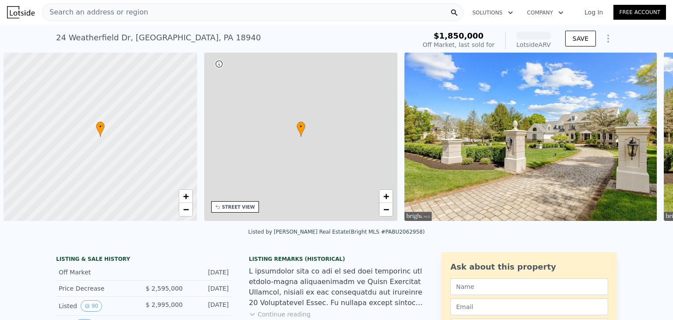
scroll to position [0, 4]
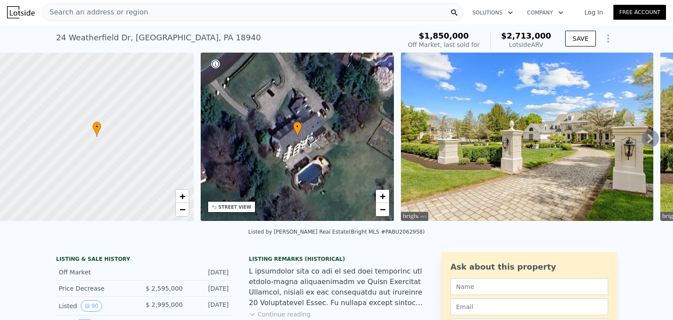
click at [641, 140] on icon at bounding box center [650, 139] width 18 height 18
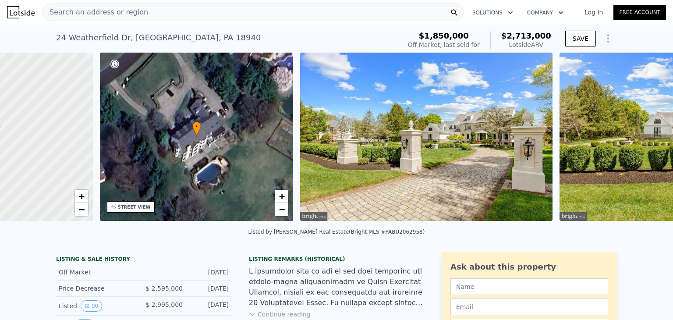
scroll to position [0, 204]
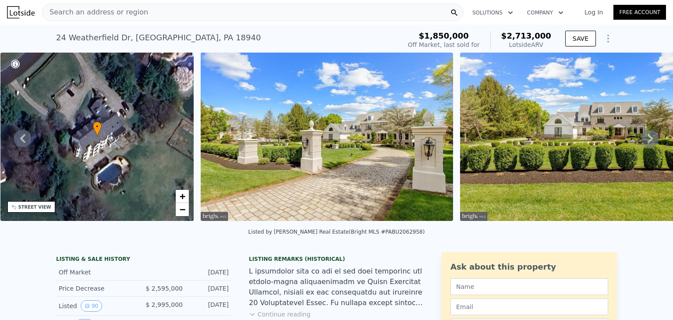
click at [641, 140] on icon at bounding box center [650, 139] width 18 height 18
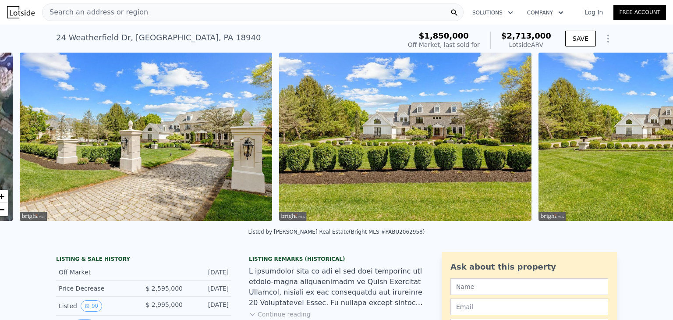
scroll to position [0, 401]
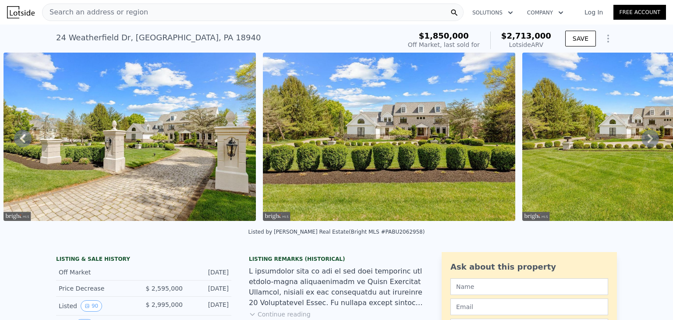
click at [641, 140] on icon at bounding box center [650, 139] width 18 height 18
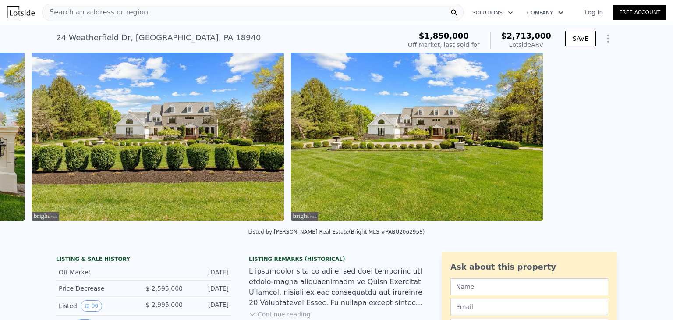
scroll to position [0, 660]
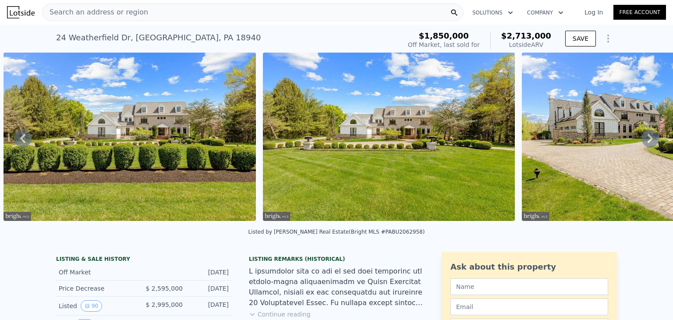
click at [641, 140] on icon at bounding box center [650, 139] width 18 height 18
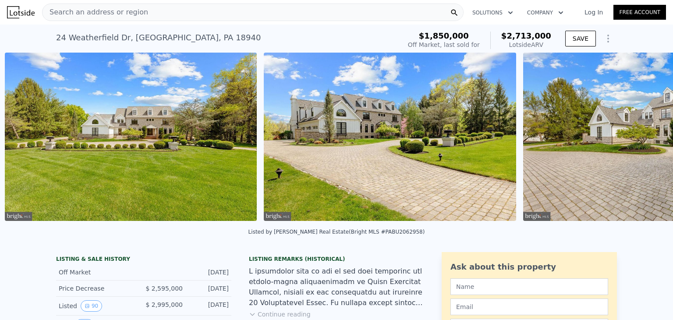
scroll to position [0, 919]
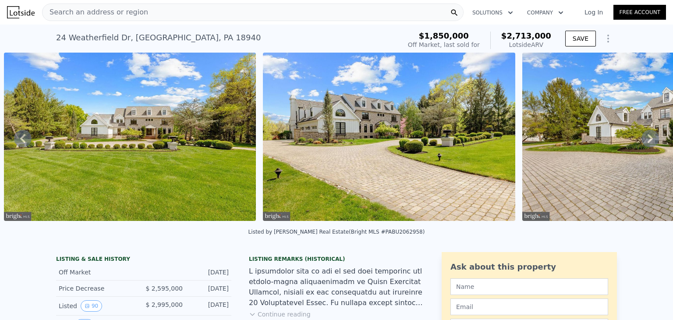
click at [641, 140] on icon at bounding box center [650, 139] width 18 height 18
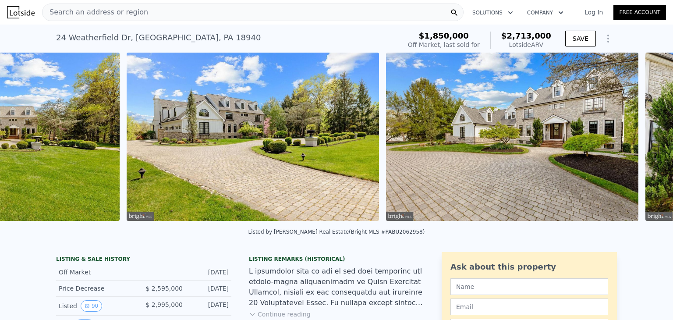
scroll to position [0, 1179]
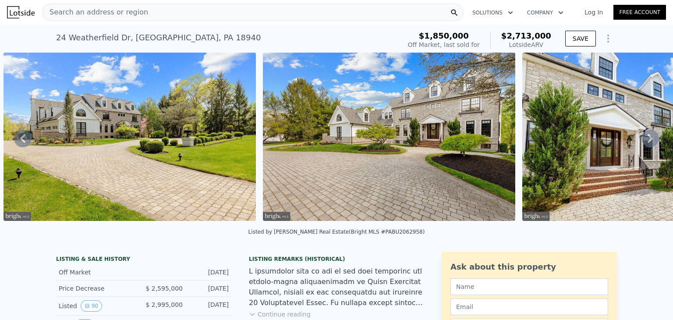
click at [20, 139] on icon at bounding box center [23, 139] width 18 height 18
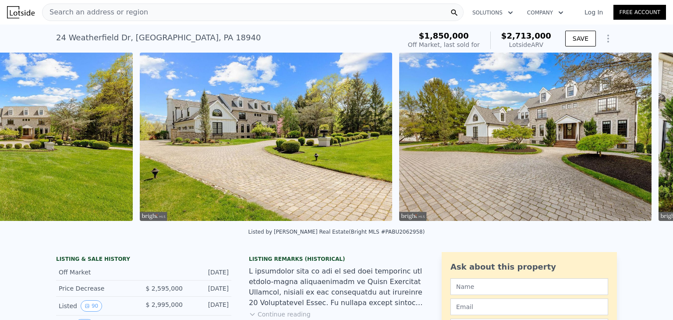
scroll to position [0, 919]
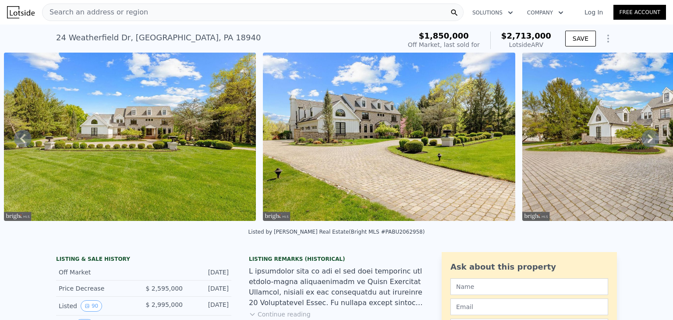
click at [20, 139] on icon at bounding box center [23, 139] width 18 height 18
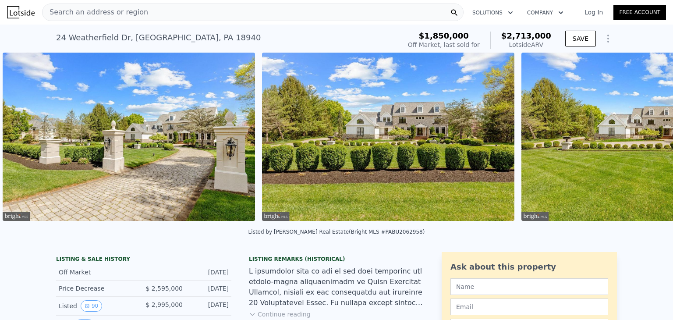
scroll to position [0, 401]
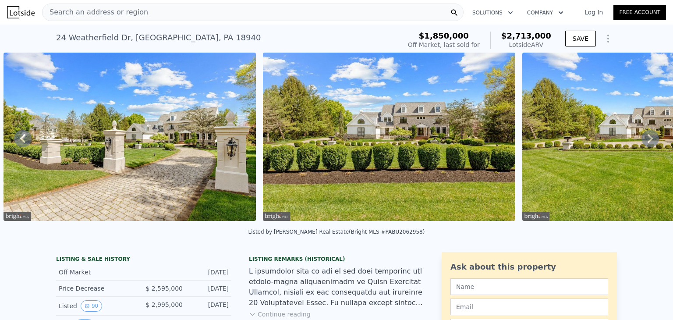
click at [21, 135] on icon at bounding box center [23, 139] width 18 height 18
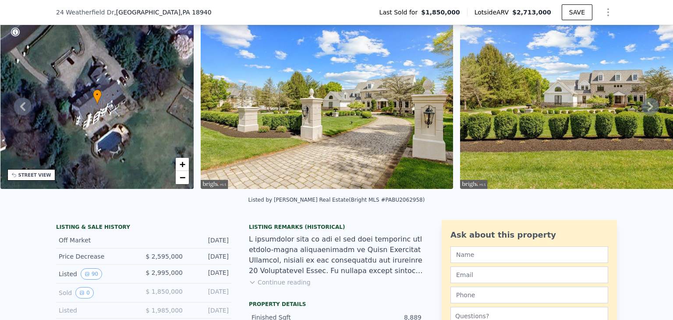
scroll to position [84, 0]
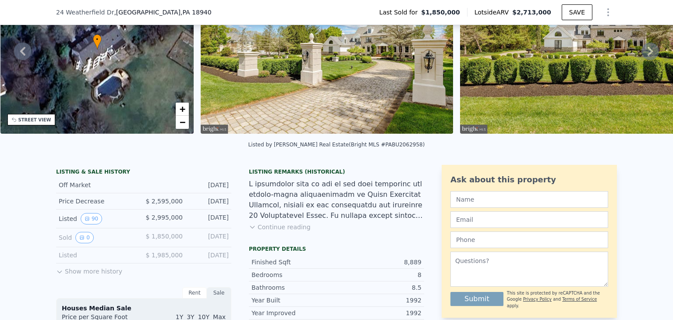
click at [263, 230] on button "Continue reading" at bounding box center [280, 227] width 62 height 9
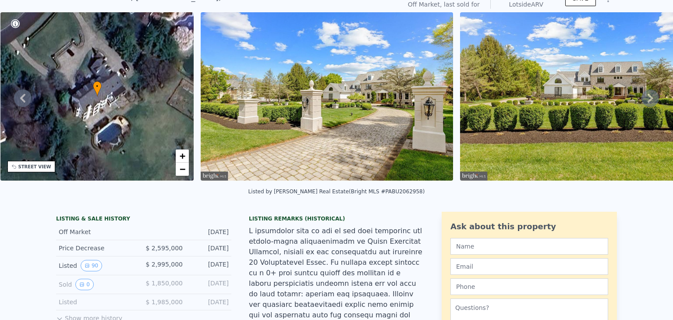
scroll to position [3, 0]
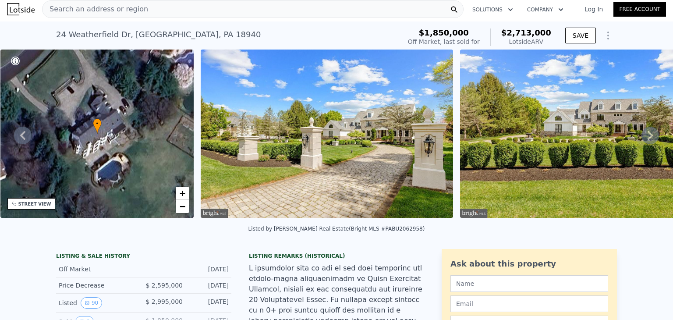
click at [648, 136] on icon at bounding box center [650, 135] width 5 height 9
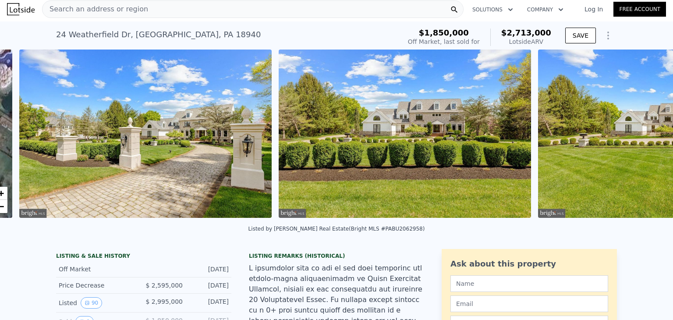
scroll to position [0, 401]
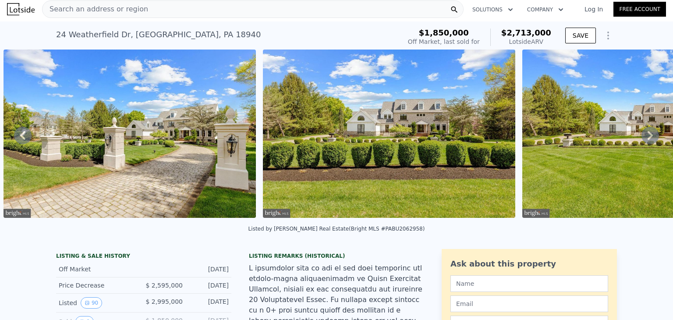
click at [648, 136] on icon at bounding box center [650, 135] width 5 height 9
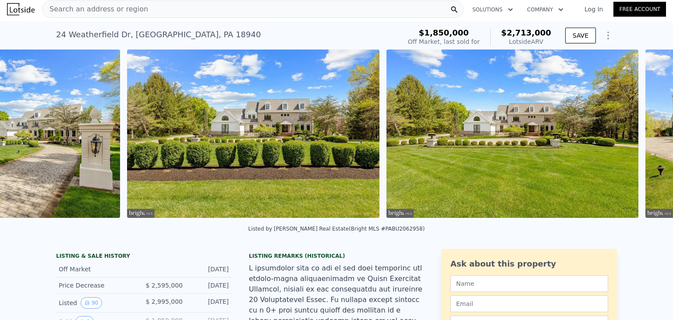
scroll to position [0, 660]
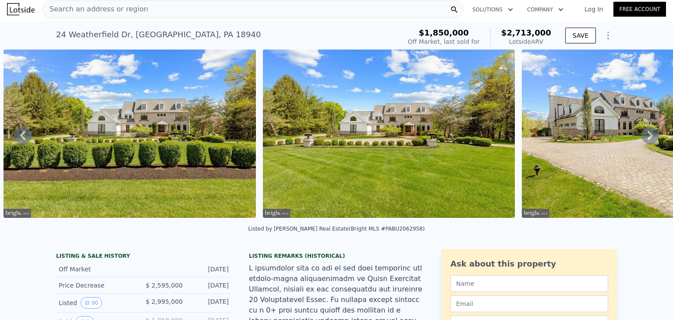
click at [643, 136] on div "• + − • + − STREET VIEW Loading... SATELLITE VIEW" at bounding box center [336, 135] width 673 height 171
click at [648, 135] on icon at bounding box center [650, 135] width 5 height 9
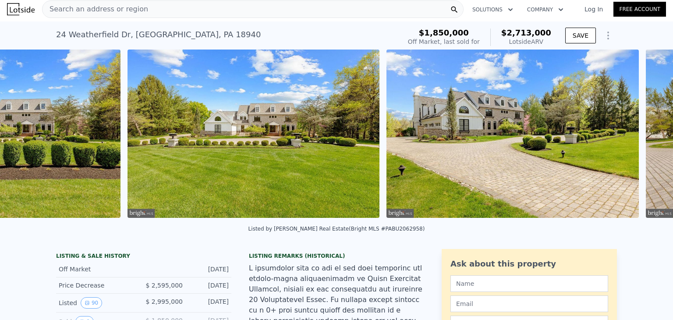
scroll to position [0, 919]
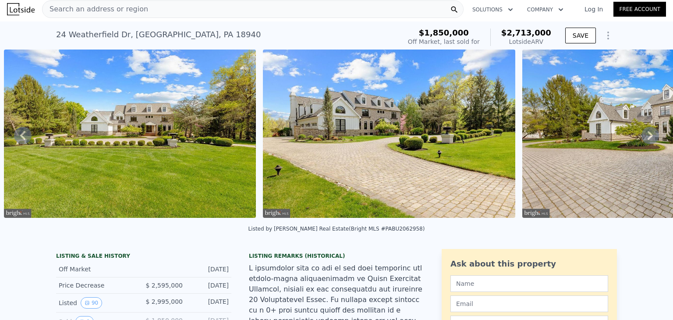
click at [648, 135] on icon at bounding box center [650, 135] width 5 height 9
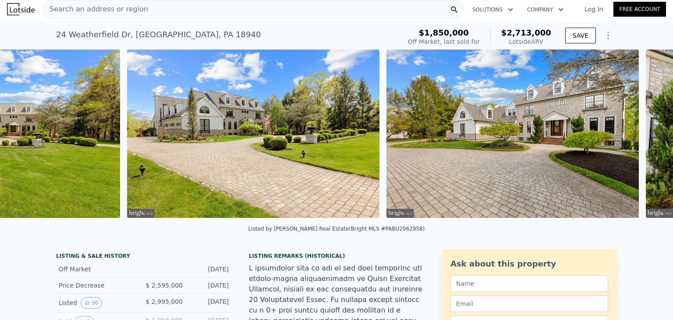
scroll to position [0, 1179]
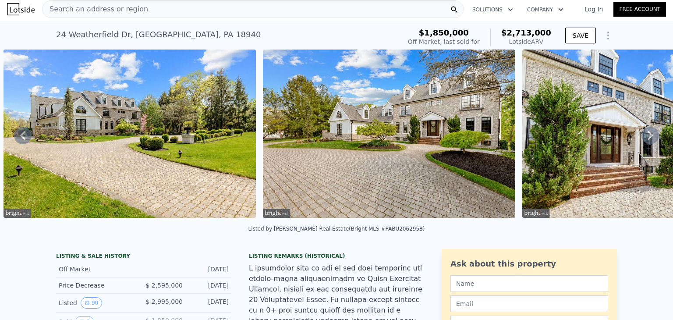
click at [648, 135] on icon at bounding box center [650, 135] width 5 height 9
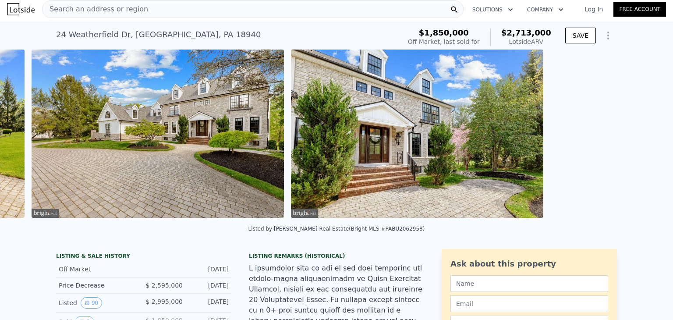
scroll to position [0, 1438]
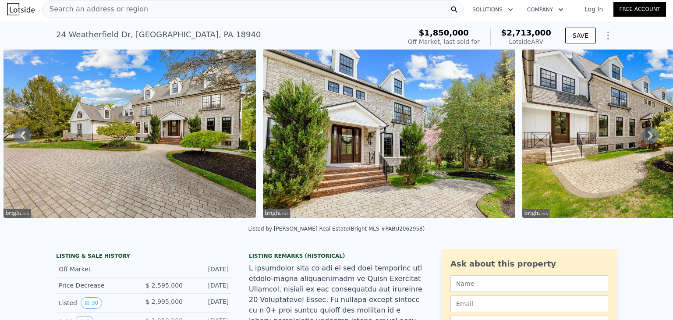
click at [648, 135] on icon at bounding box center [650, 135] width 5 height 9
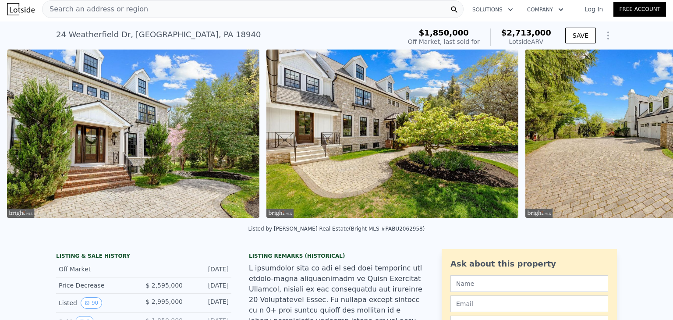
scroll to position [0, 1697]
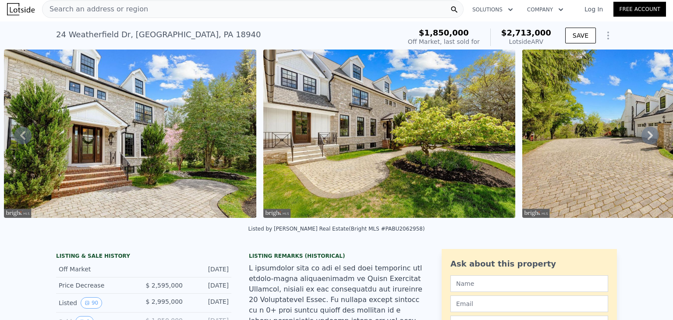
click at [648, 135] on icon at bounding box center [650, 135] width 5 height 9
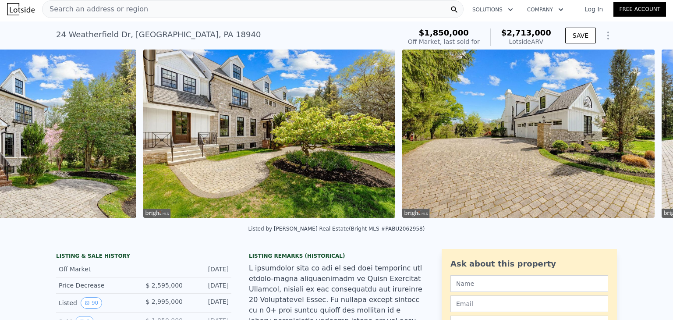
scroll to position [0, 1956]
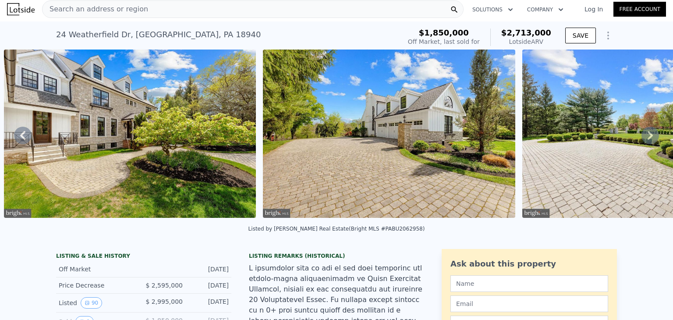
click at [648, 135] on icon at bounding box center [650, 135] width 5 height 9
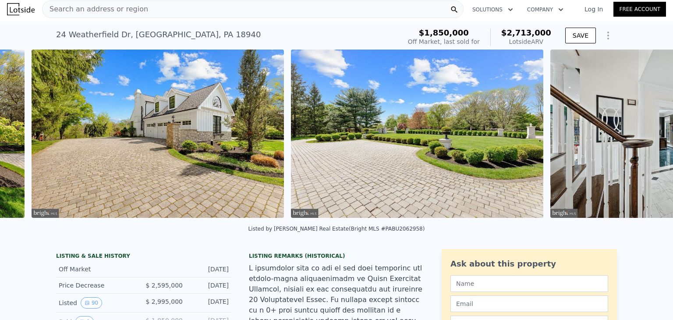
scroll to position [0, 2215]
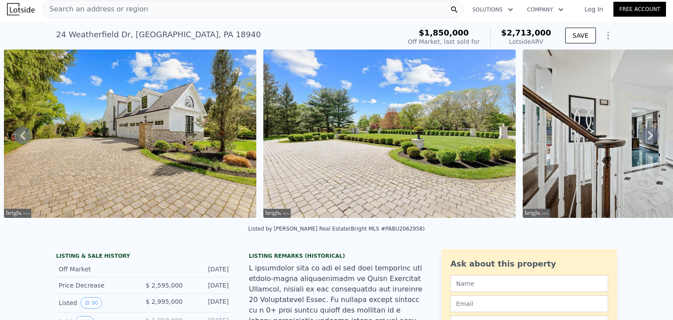
click at [648, 135] on icon at bounding box center [650, 135] width 5 height 9
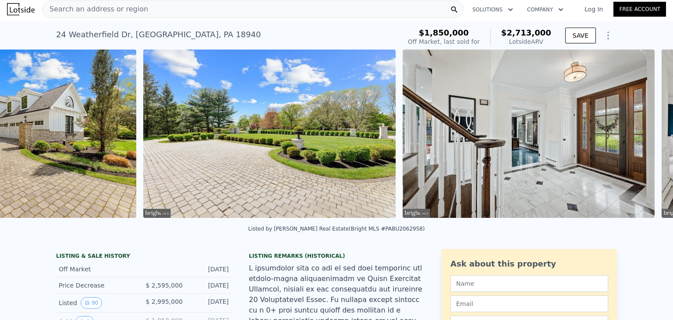
scroll to position [0, 2475]
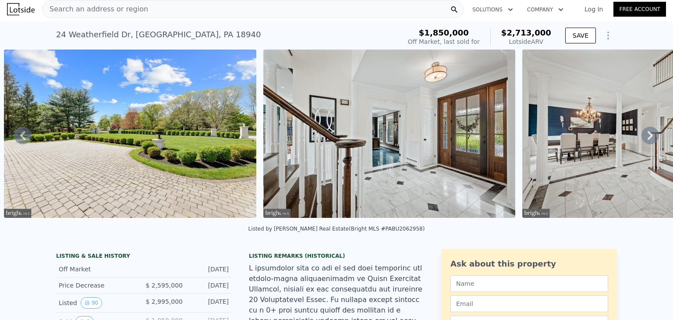
click at [648, 135] on icon at bounding box center [650, 135] width 5 height 9
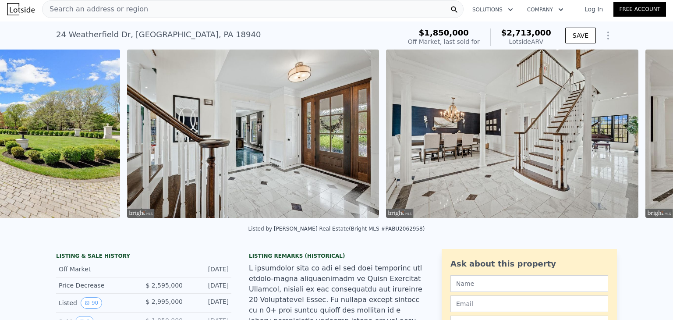
scroll to position [0, 2734]
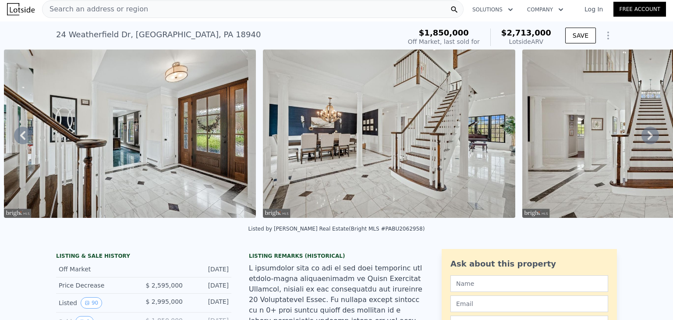
click at [648, 135] on icon at bounding box center [650, 135] width 5 height 9
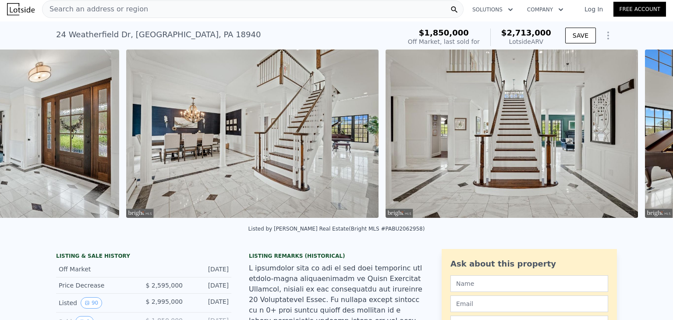
scroll to position [0, 2994]
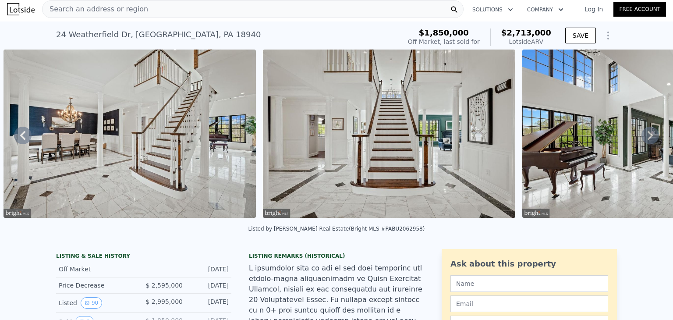
click at [648, 135] on icon at bounding box center [650, 135] width 5 height 9
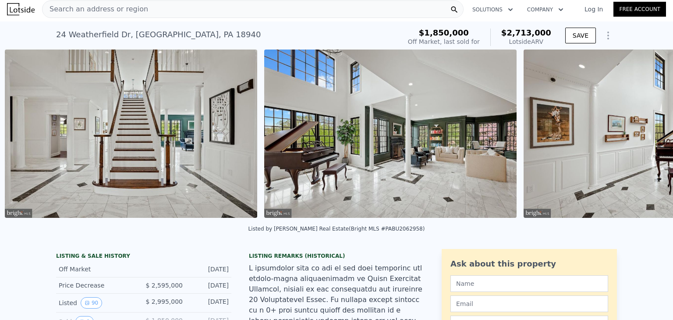
scroll to position [0, 3253]
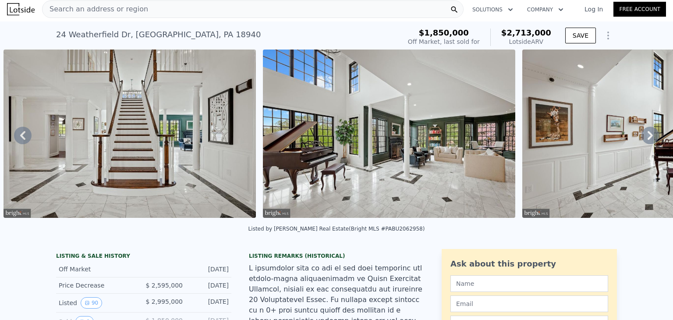
click at [648, 135] on icon at bounding box center [650, 135] width 5 height 9
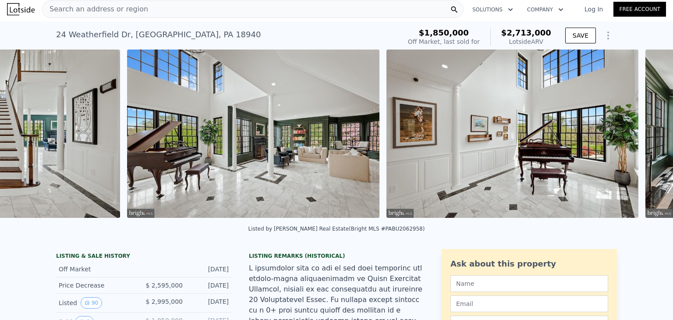
scroll to position [0, 3512]
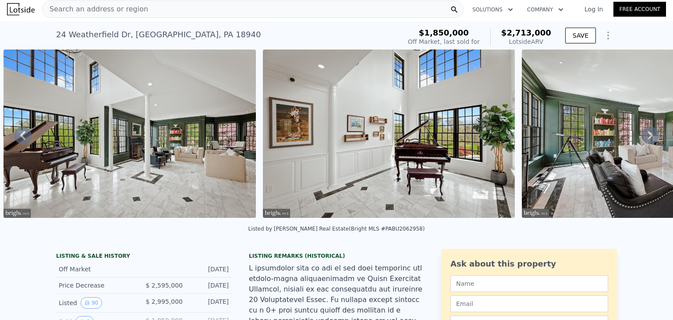
click at [648, 135] on icon at bounding box center [650, 135] width 5 height 9
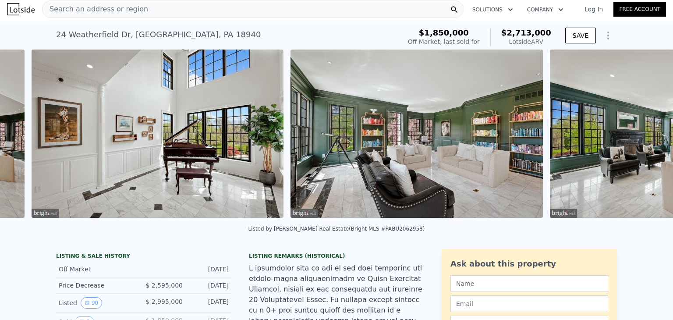
scroll to position [0, 3771]
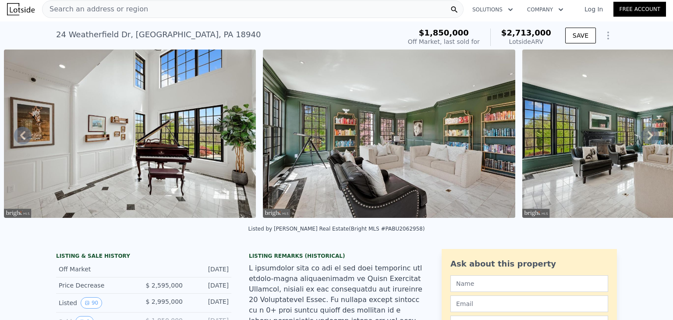
click at [648, 135] on icon at bounding box center [650, 135] width 5 height 9
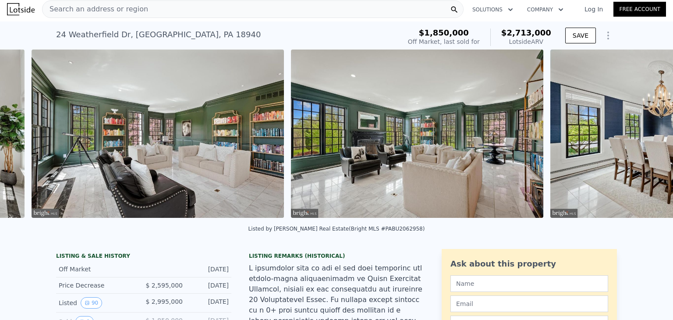
scroll to position [0, 4031]
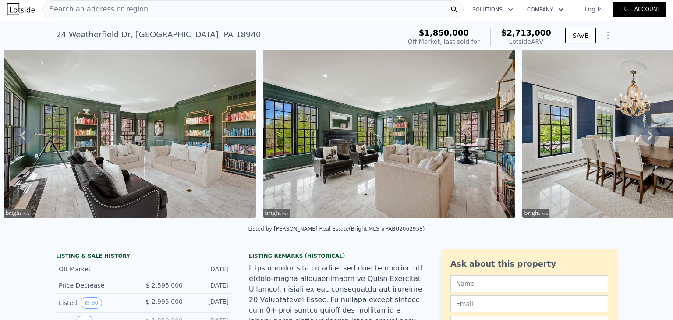
click at [648, 135] on icon at bounding box center [650, 135] width 5 height 9
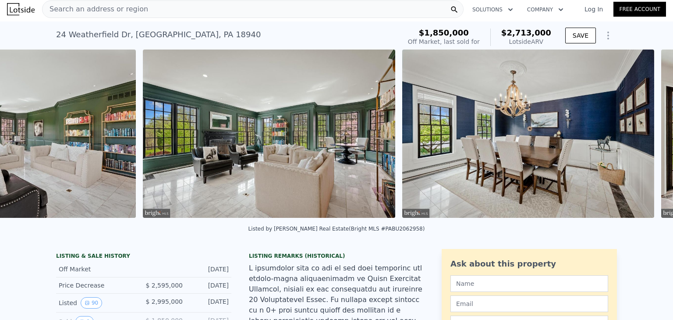
scroll to position [0, 4290]
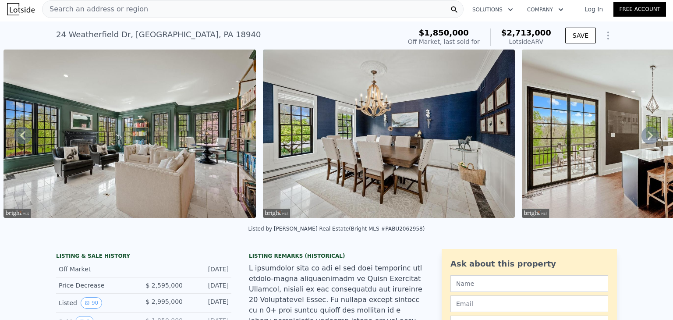
click at [648, 135] on icon at bounding box center [650, 135] width 5 height 9
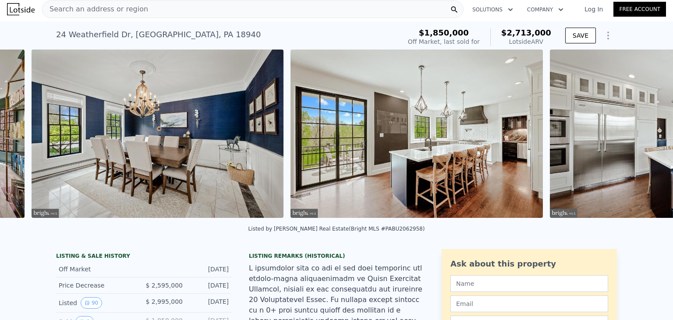
scroll to position [0, 4549]
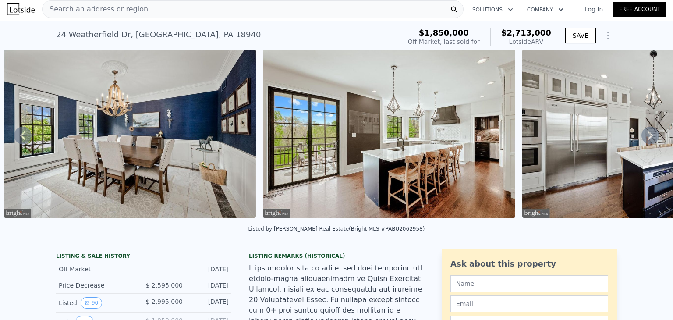
click at [648, 135] on icon at bounding box center [650, 135] width 5 height 9
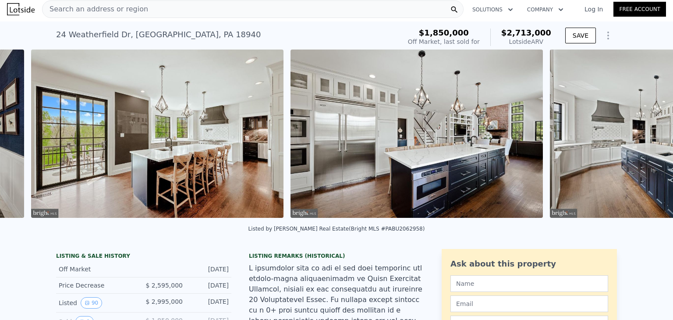
scroll to position [0, 4809]
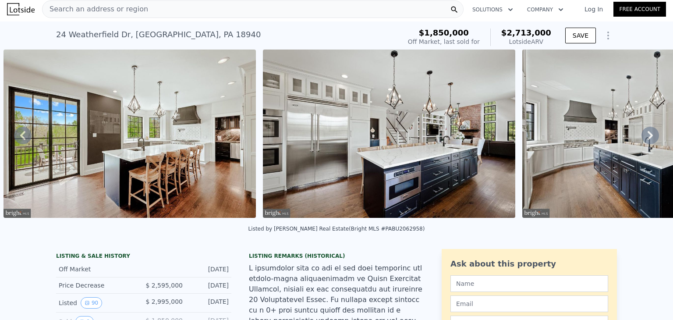
click at [648, 135] on icon at bounding box center [650, 135] width 5 height 9
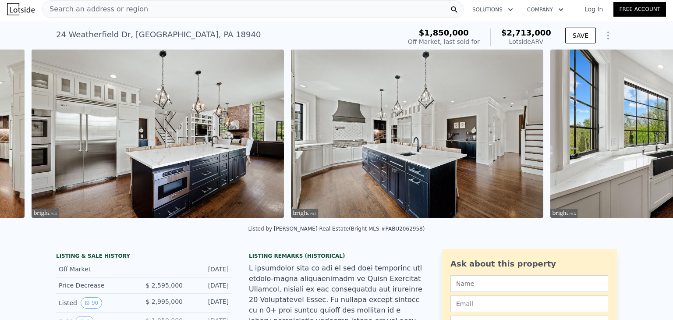
scroll to position [0, 5068]
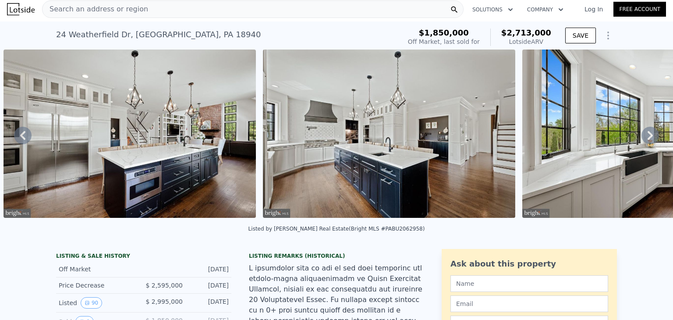
click at [648, 135] on icon at bounding box center [650, 135] width 5 height 9
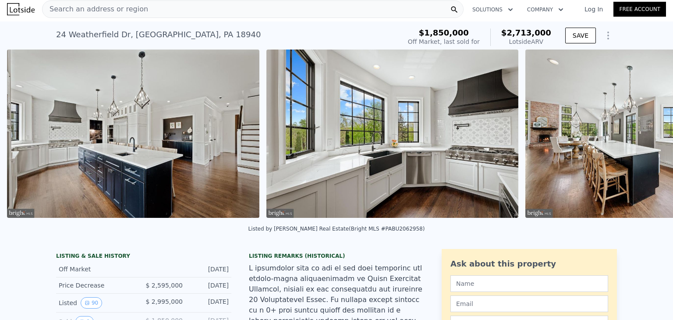
scroll to position [0, 5327]
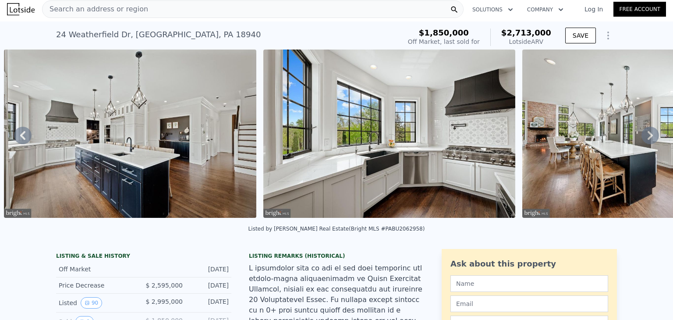
click at [648, 135] on icon at bounding box center [650, 135] width 5 height 9
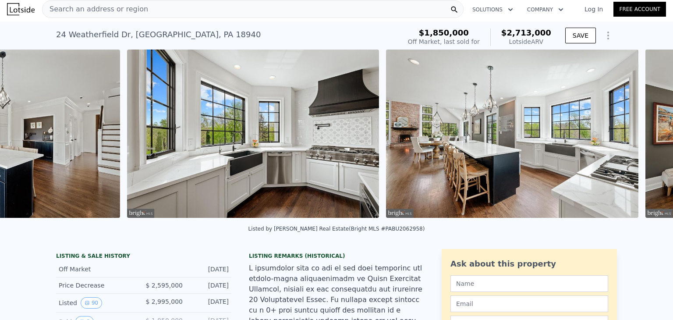
scroll to position [0, 5586]
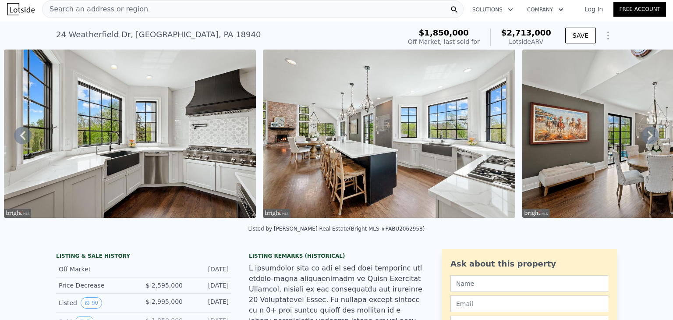
click at [648, 135] on icon at bounding box center [650, 135] width 5 height 9
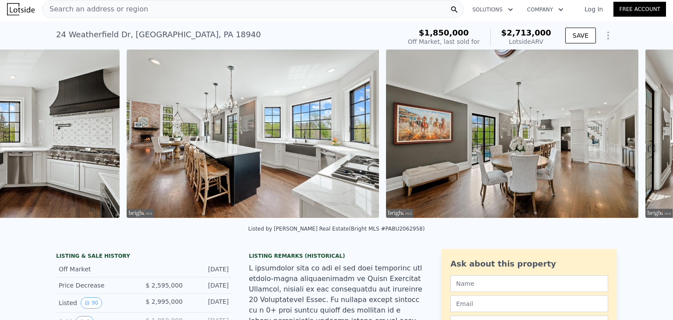
scroll to position [0, 5845]
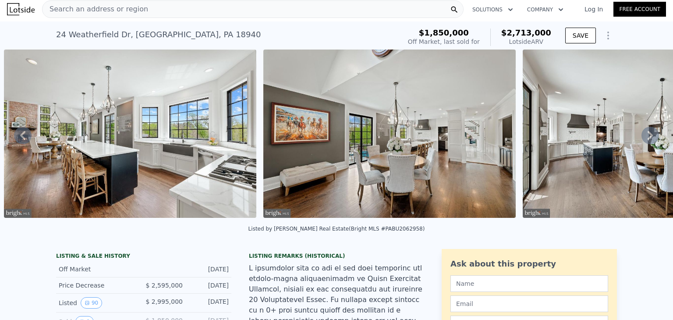
click at [648, 135] on icon at bounding box center [650, 135] width 5 height 9
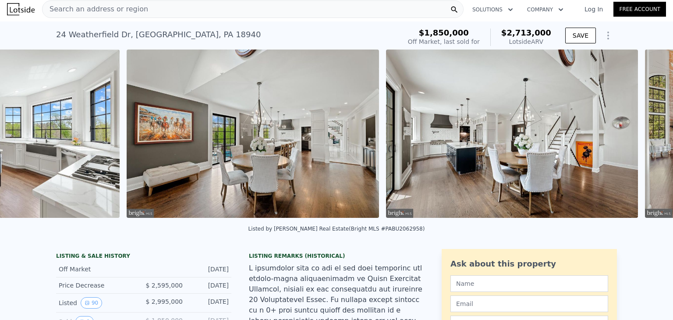
scroll to position [0, 6105]
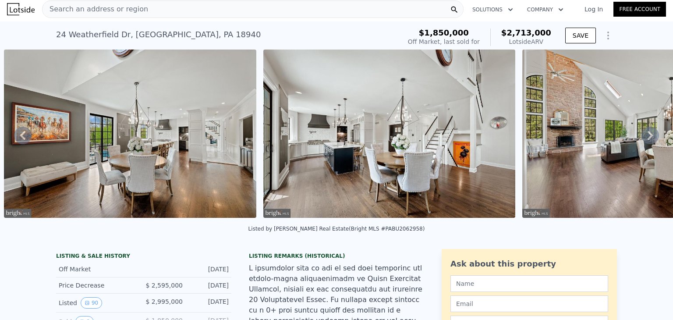
click at [648, 135] on icon at bounding box center [650, 135] width 5 height 9
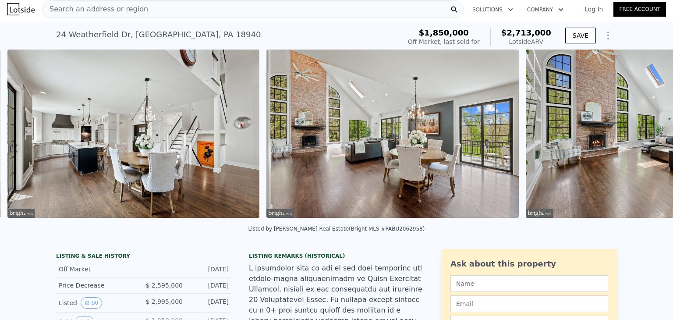
scroll to position [0, 6364]
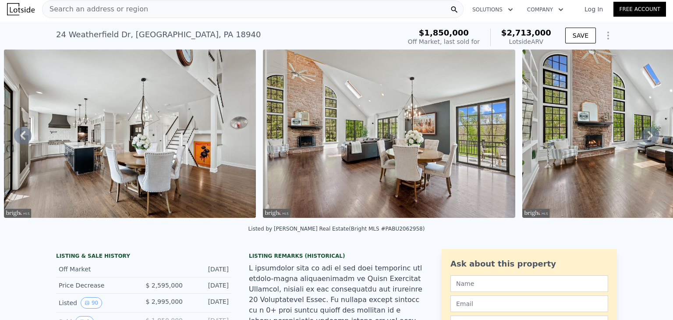
click at [648, 135] on icon at bounding box center [650, 135] width 5 height 9
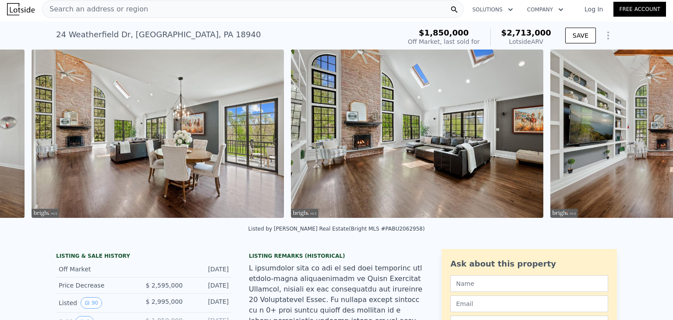
scroll to position [0, 6623]
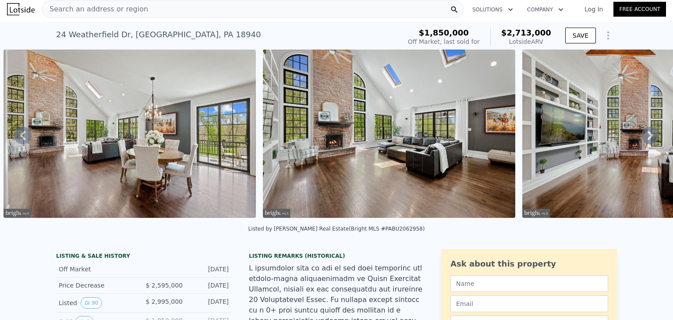
click at [648, 135] on icon at bounding box center [650, 135] width 5 height 9
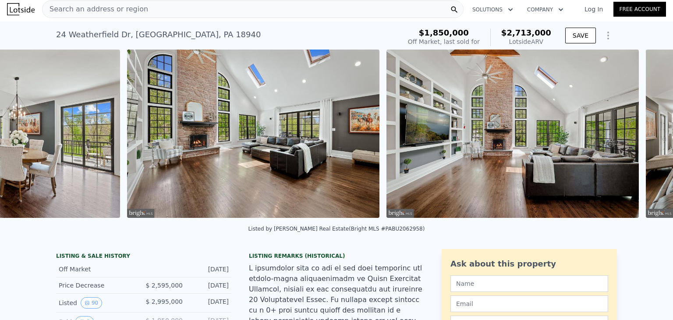
scroll to position [0, 6883]
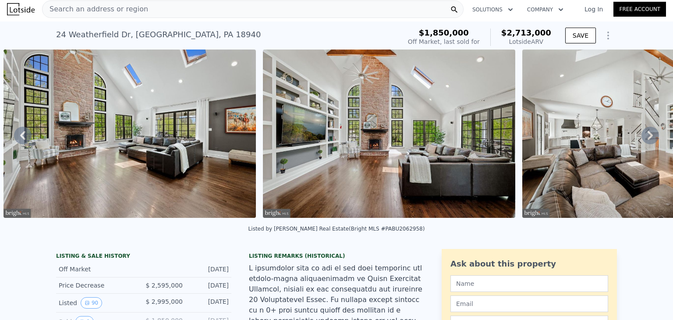
click at [648, 135] on icon at bounding box center [650, 135] width 5 height 9
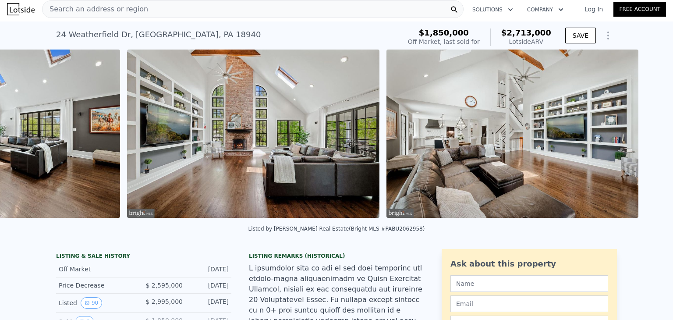
scroll to position [0, 7142]
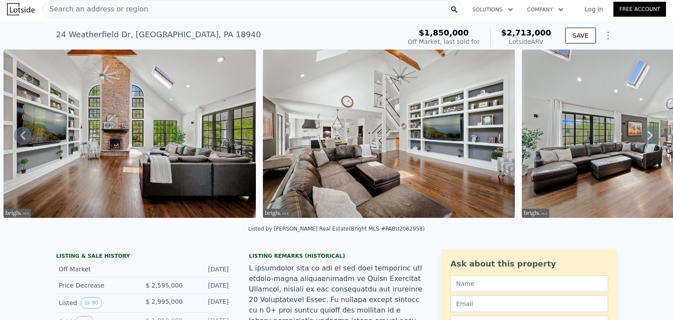
click at [648, 135] on icon at bounding box center [650, 135] width 5 height 9
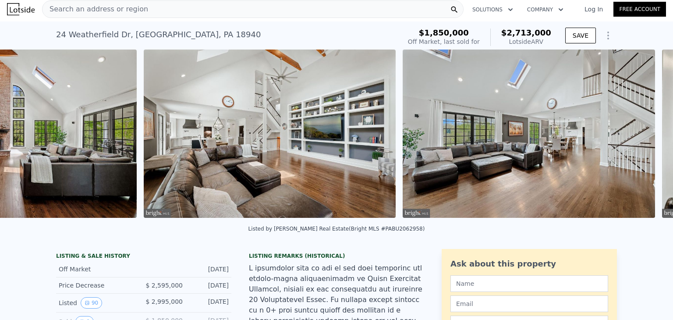
scroll to position [0, 7401]
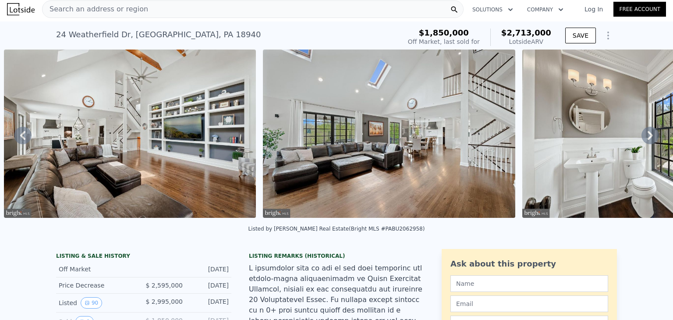
click at [648, 135] on icon at bounding box center [650, 135] width 5 height 9
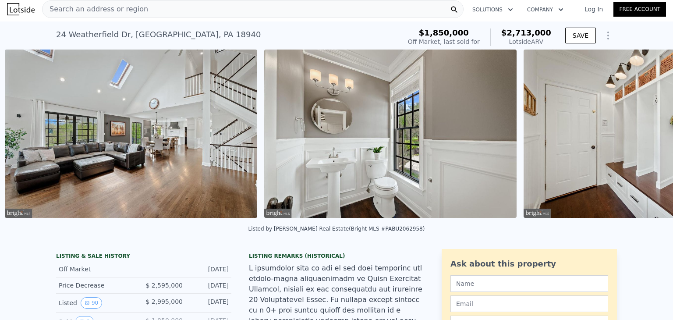
scroll to position [0, 7661]
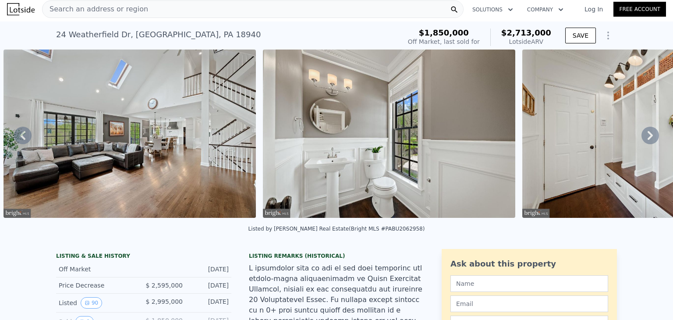
click at [648, 135] on icon at bounding box center [650, 135] width 5 height 9
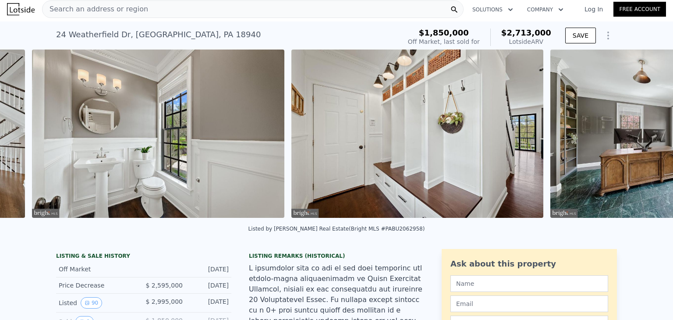
scroll to position [0, 7920]
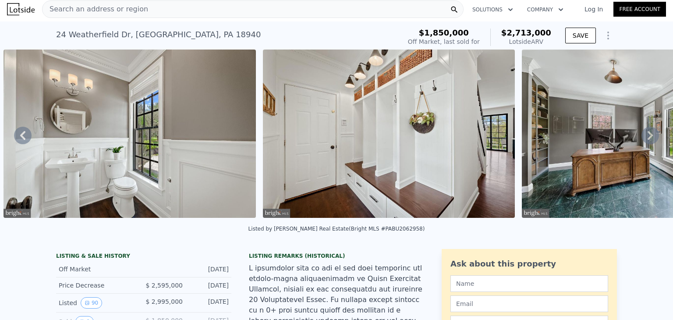
click at [648, 135] on icon at bounding box center [650, 135] width 5 height 9
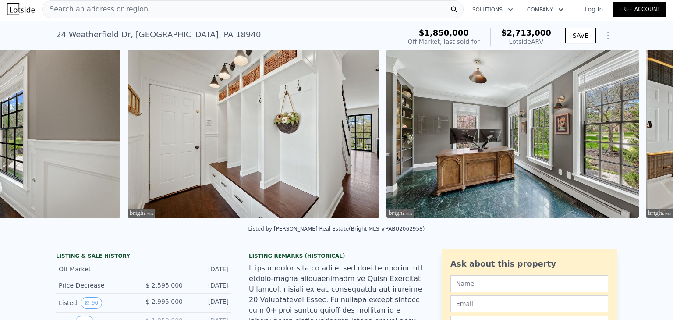
scroll to position [0, 8179]
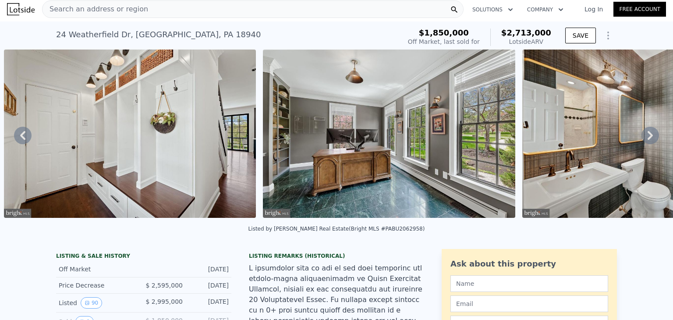
click at [648, 135] on icon at bounding box center [650, 135] width 5 height 9
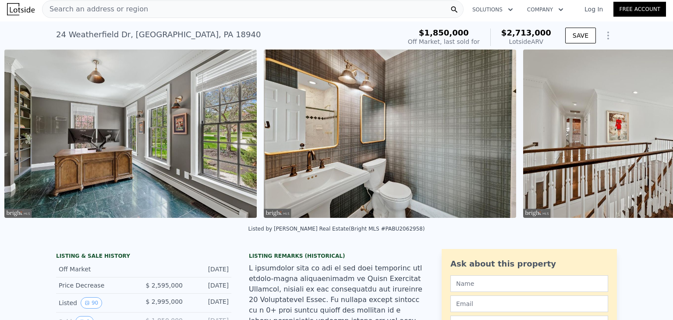
scroll to position [0, 8438]
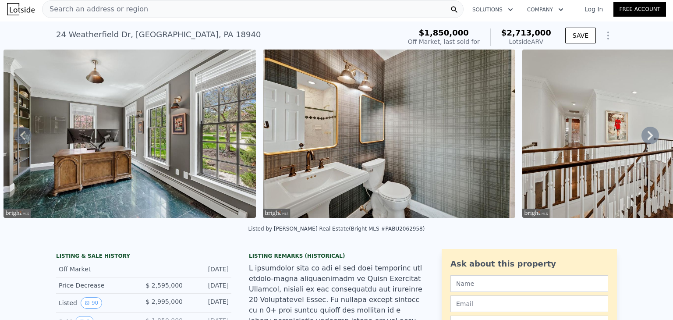
click at [648, 135] on icon at bounding box center [650, 135] width 5 height 9
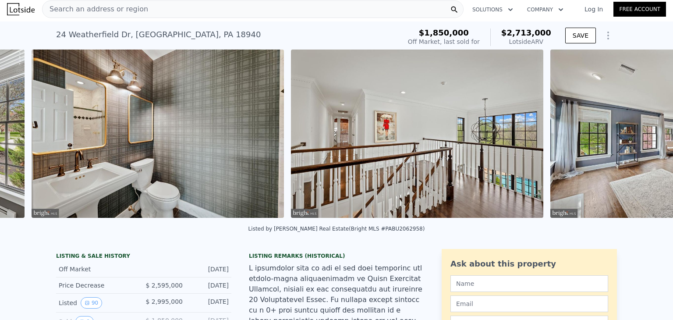
scroll to position [0, 8698]
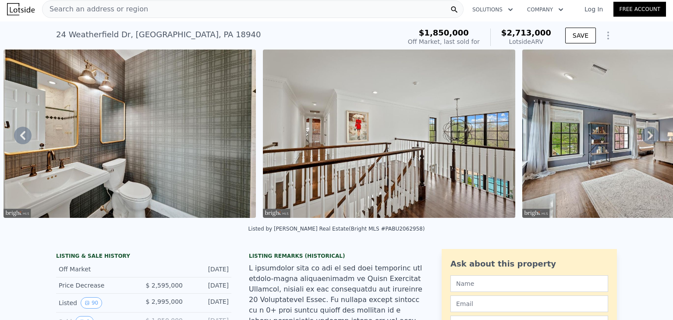
click at [648, 135] on icon at bounding box center [650, 135] width 5 height 9
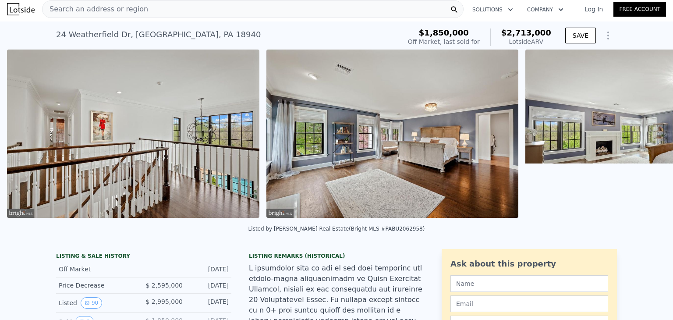
scroll to position [0, 8957]
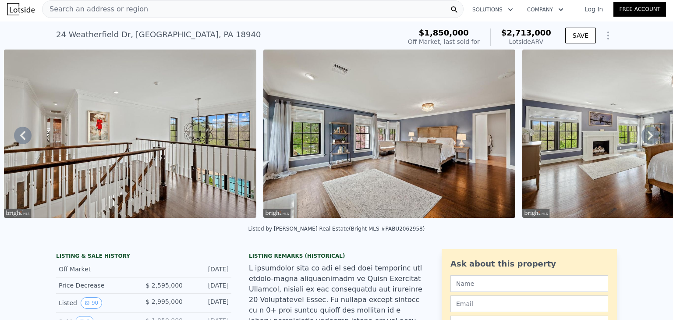
click at [648, 135] on icon at bounding box center [650, 135] width 5 height 9
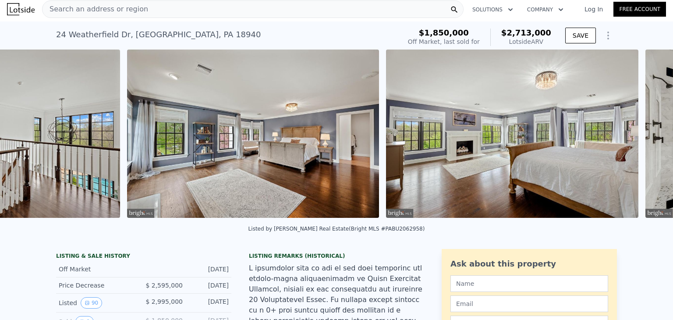
scroll to position [0, 9216]
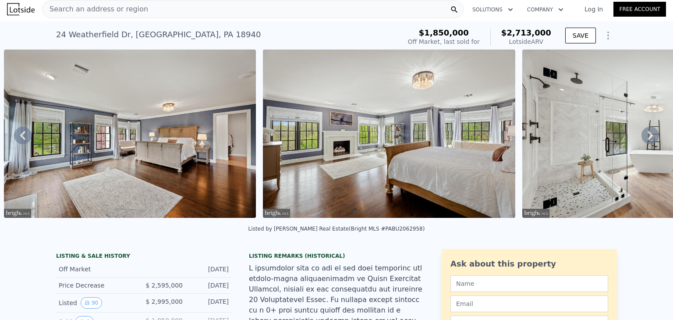
click at [648, 135] on icon at bounding box center [650, 135] width 5 height 9
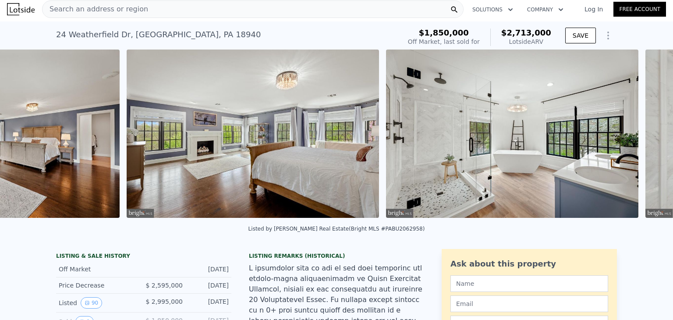
scroll to position [0, 9475]
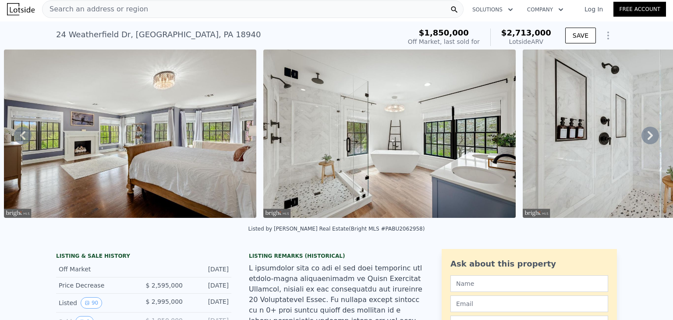
click at [648, 135] on icon at bounding box center [650, 135] width 5 height 9
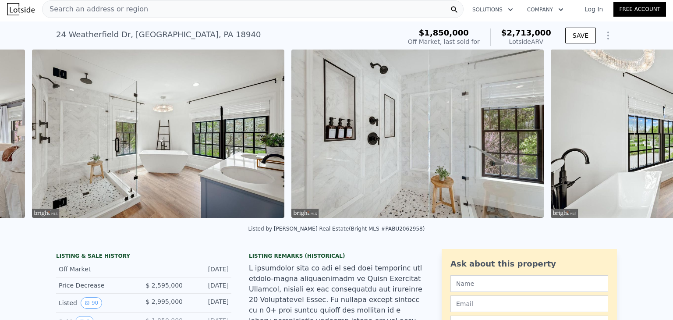
scroll to position [0, 9734]
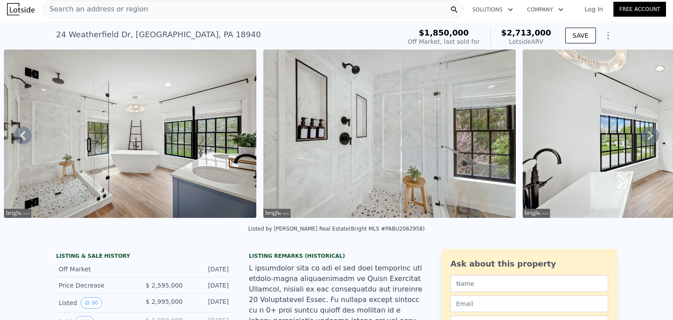
click at [648, 135] on icon at bounding box center [650, 135] width 5 height 9
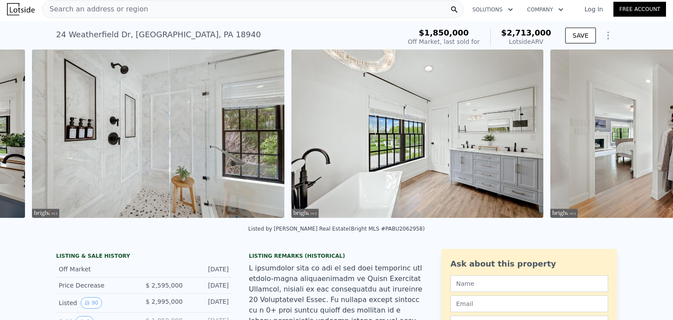
scroll to position [0, 9994]
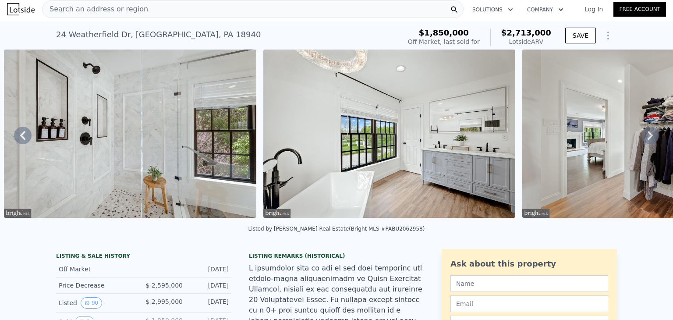
click at [648, 135] on icon at bounding box center [650, 135] width 5 height 9
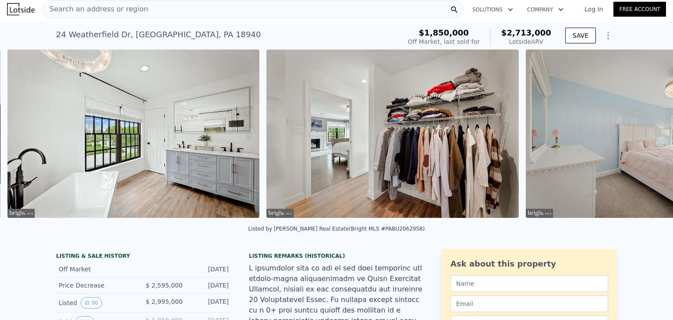
scroll to position [0, 10253]
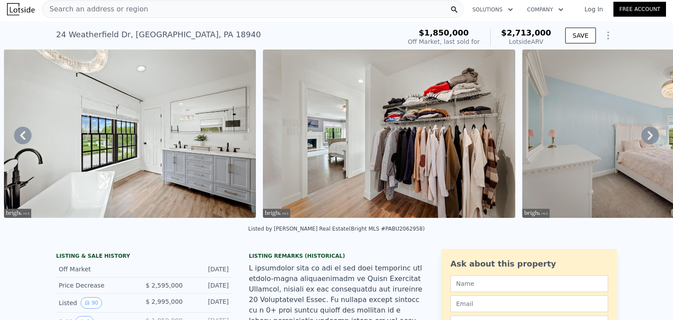
click at [648, 135] on icon at bounding box center [650, 135] width 5 height 9
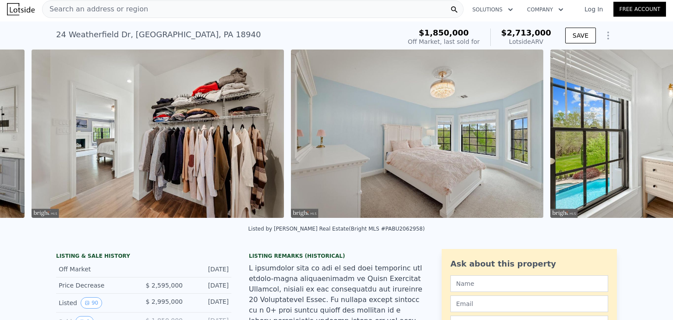
scroll to position [0, 10513]
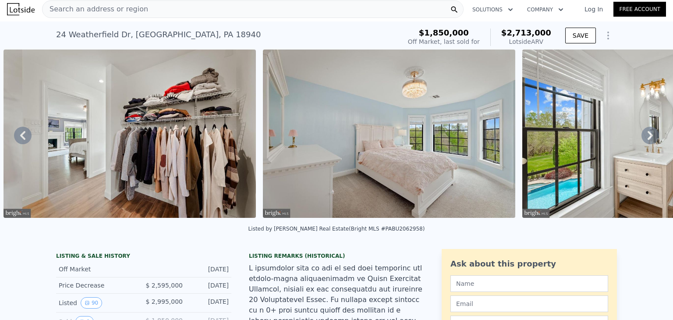
click at [648, 135] on icon at bounding box center [650, 135] width 5 height 9
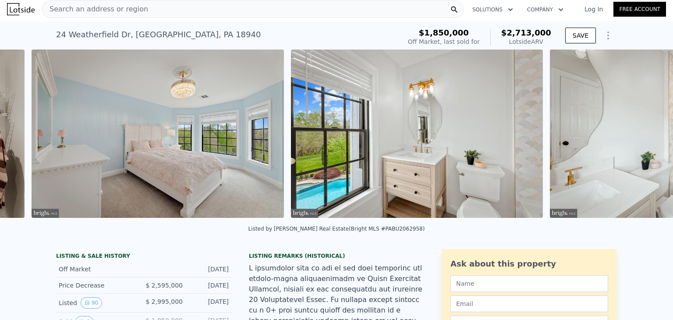
scroll to position [0, 10772]
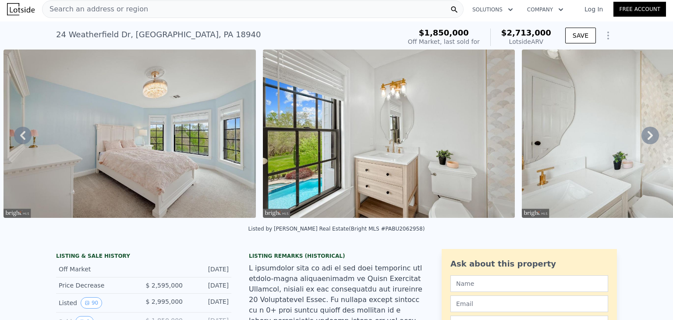
click at [648, 135] on icon at bounding box center [650, 135] width 5 height 9
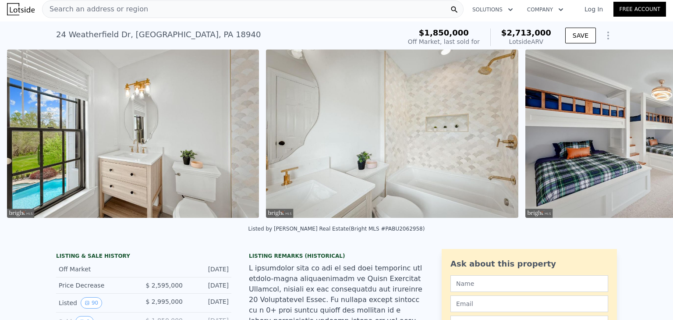
scroll to position [0, 11031]
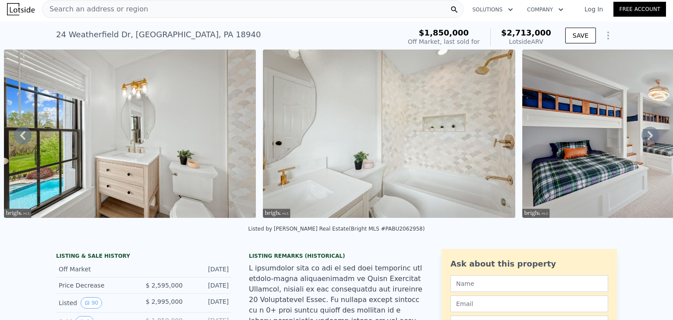
click at [648, 135] on icon at bounding box center [650, 135] width 5 height 9
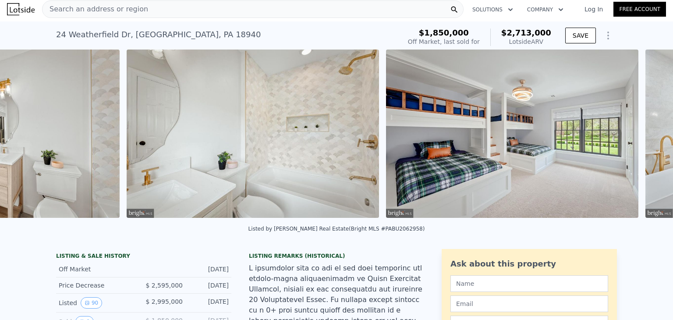
scroll to position [0, 11290]
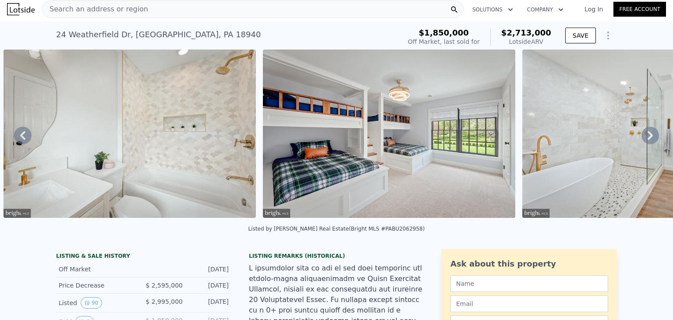
click at [648, 135] on icon at bounding box center [650, 135] width 5 height 9
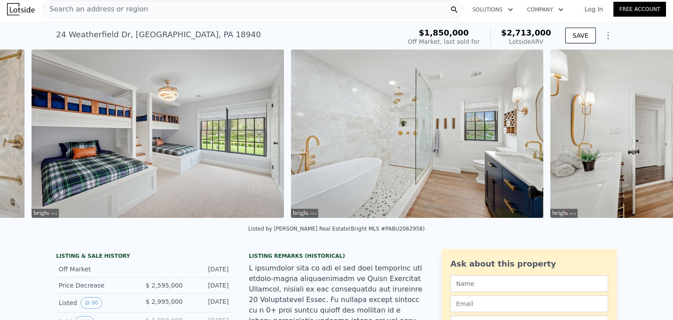
scroll to position [0, 11550]
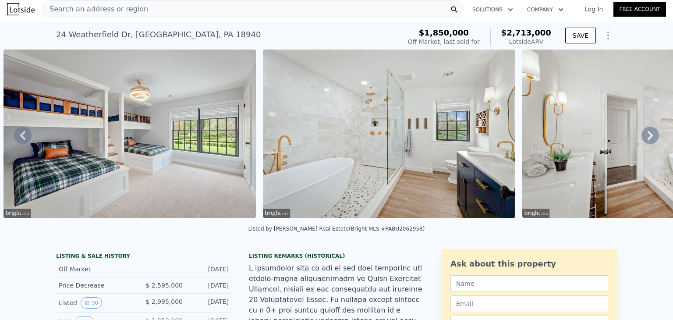
click at [648, 135] on icon at bounding box center [650, 135] width 5 height 9
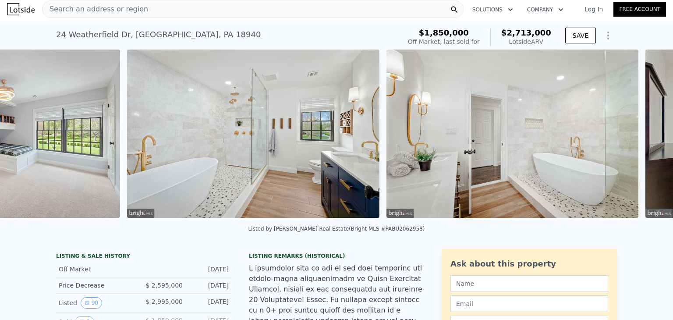
scroll to position [0, 11809]
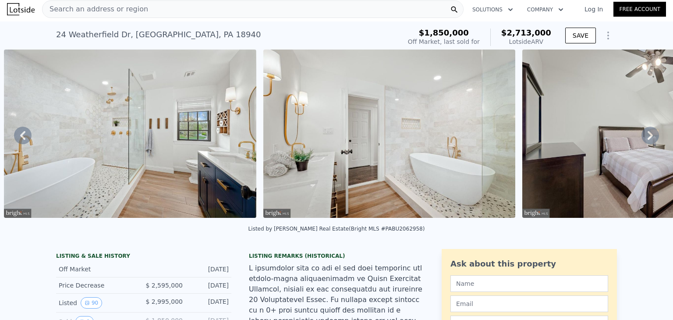
click at [648, 135] on icon at bounding box center [650, 135] width 5 height 9
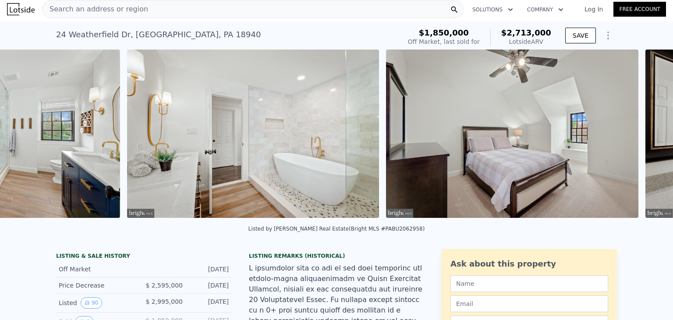
scroll to position [0, 12068]
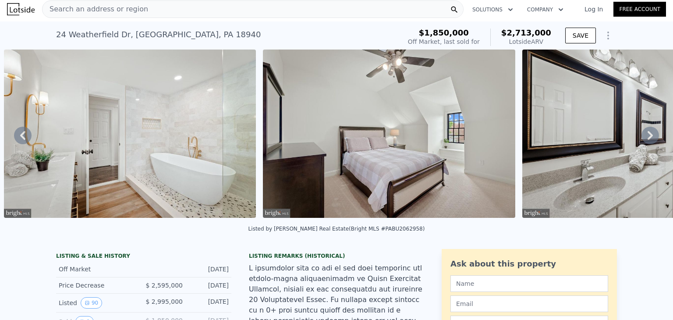
click at [648, 135] on icon at bounding box center [650, 135] width 5 height 9
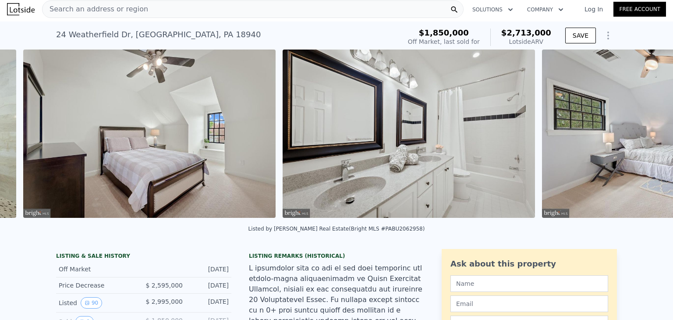
scroll to position [0, 12327]
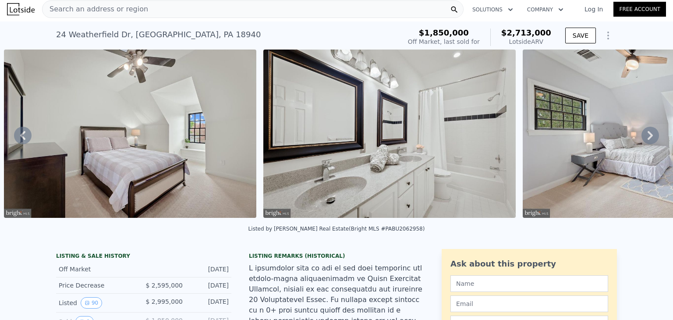
click at [648, 135] on icon at bounding box center [650, 135] width 5 height 9
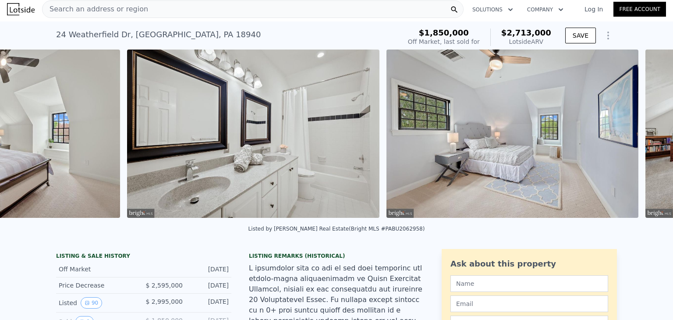
scroll to position [0, 12587]
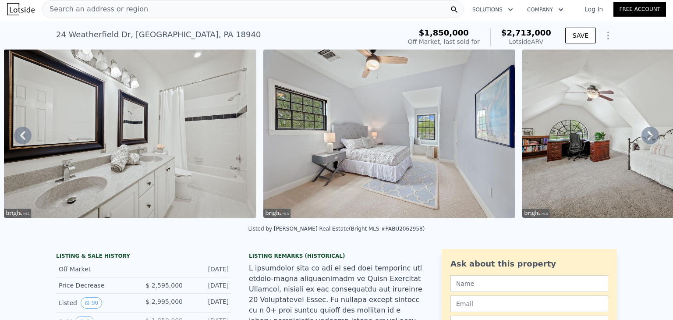
click at [648, 135] on icon at bounding box center [650, 135] width 5 height 9
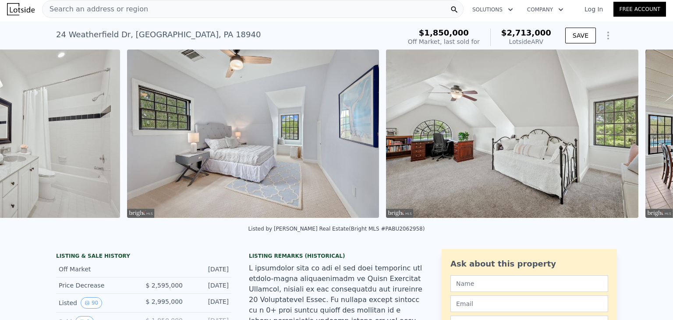
scroll to position [0, 12846]
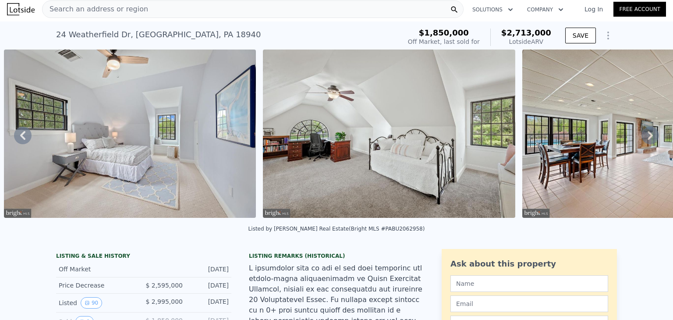
click at [648, 135] on icon at bounding box center [650, 135] width 5 height 9
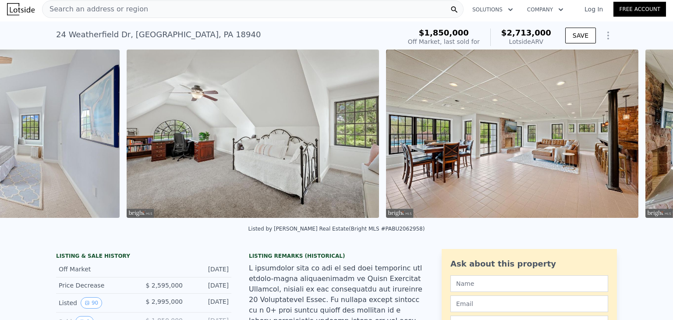
scroll to position [0, 13105]
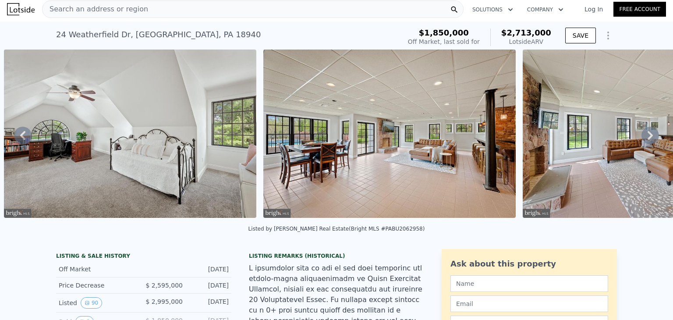
click at [648, 135] on icon at bounding box center [650, 135] width 5 height 9
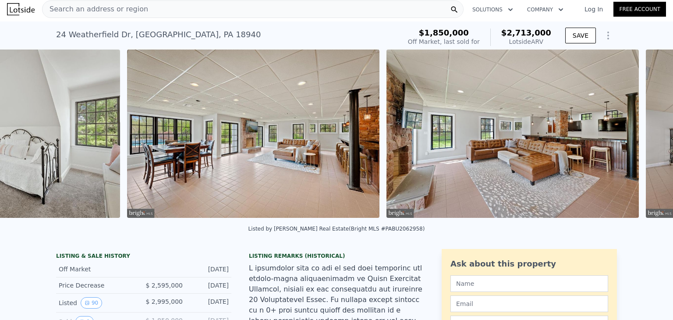
scroll to position [0, 13364]
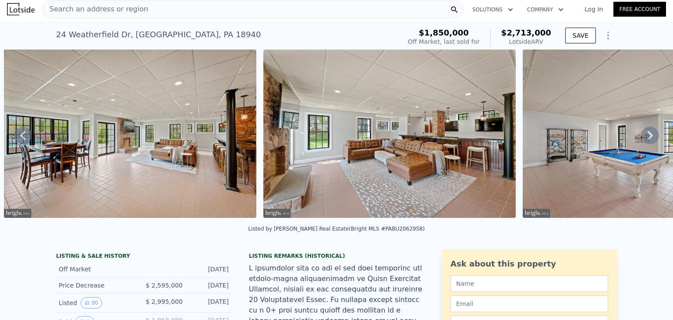
click at [648, 135] on icon at bounding box center [650, 135] width 5 height 9
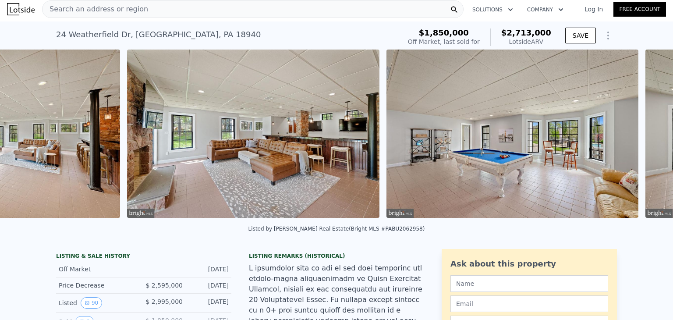
scroll to position [0, 13624]
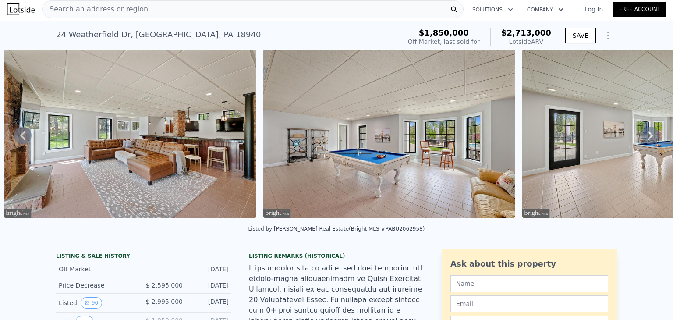
click at [648, 135] on icon at bounding box center [650, 135] width 5 height 9
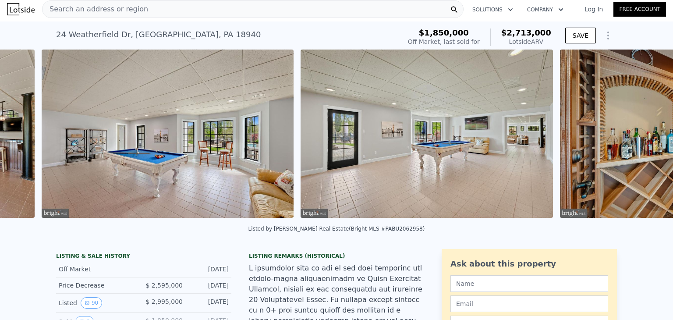
scroll to position [0, 13883]
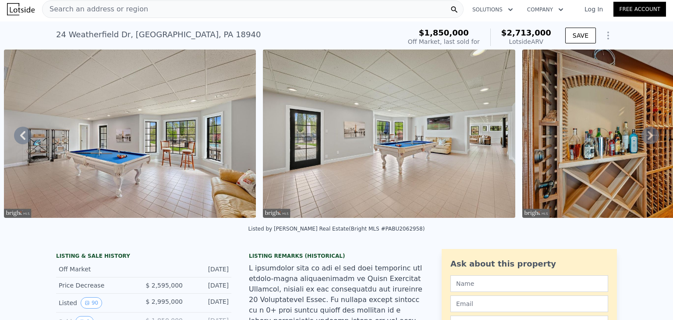
click at [648, 135] on icon at bounding box center [650, 135] width 5 height 9
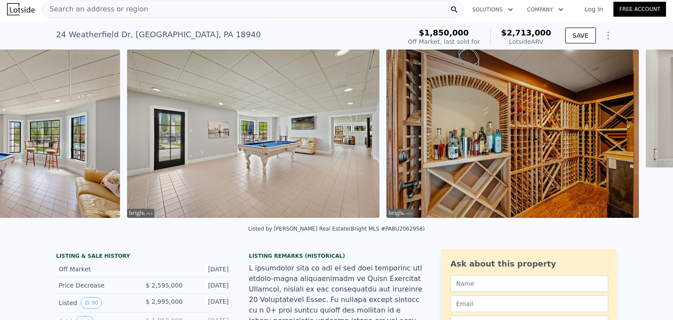
scroll to position [0, 14142]
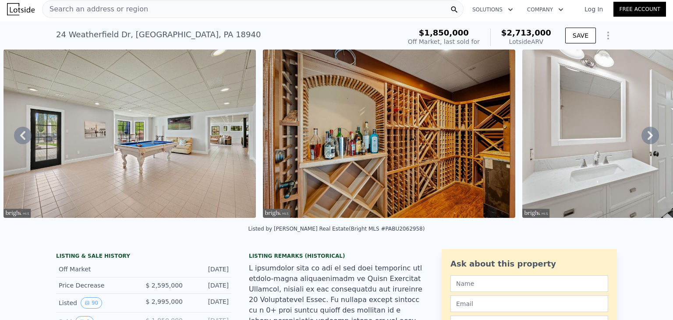
click at [648, 135] on icon at bounding box center [650, 135] width 5 height 9
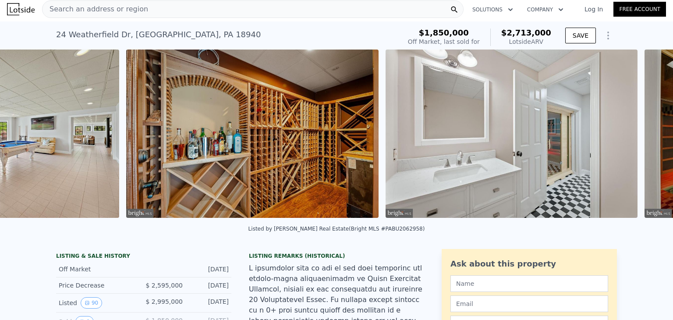
scroll to position [0, 14402]
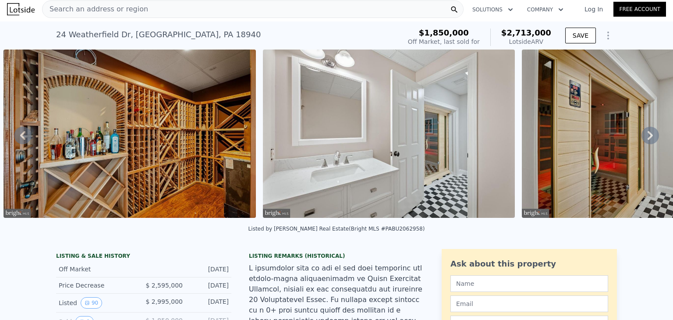
click at [648, 135] on icon at bounding box center [650, 135] width 5 height 9
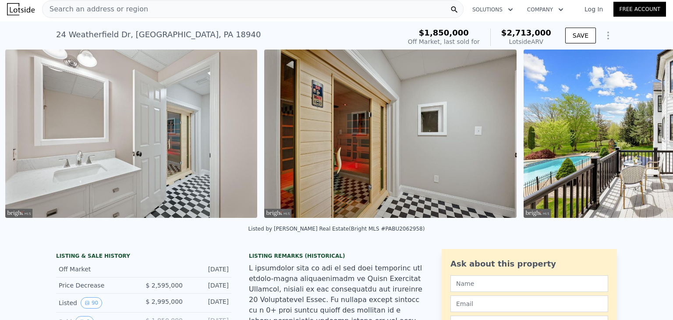
scroll to position [0, 14661]
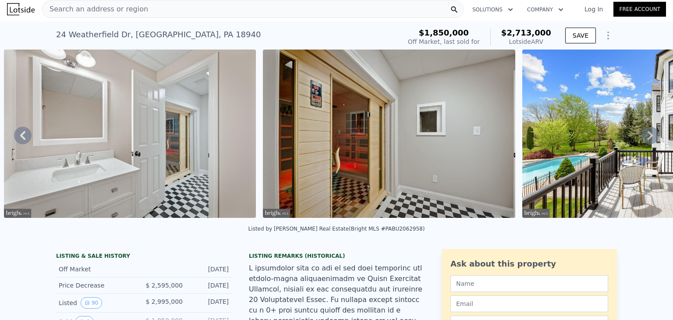
click at [648, 135] on icon at bounding box center [650, 135] width 5 height 9
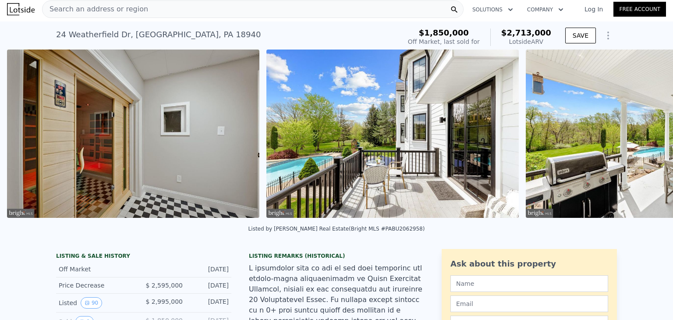
scroll to position [0, 14920]
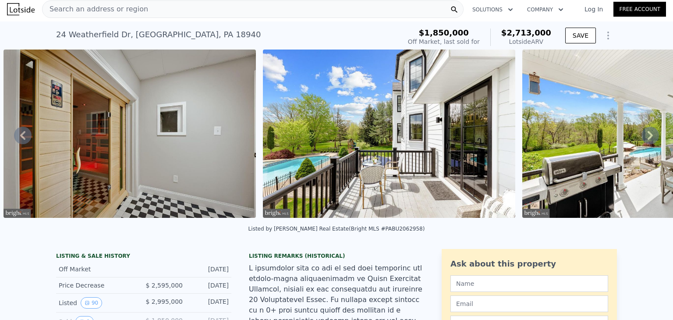
click at [648, 135] on icon at bounding box center [650, 135] width 5 height 9
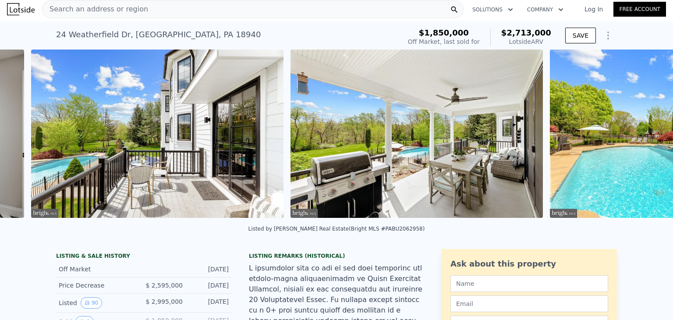
scroll to position [0, 15180]
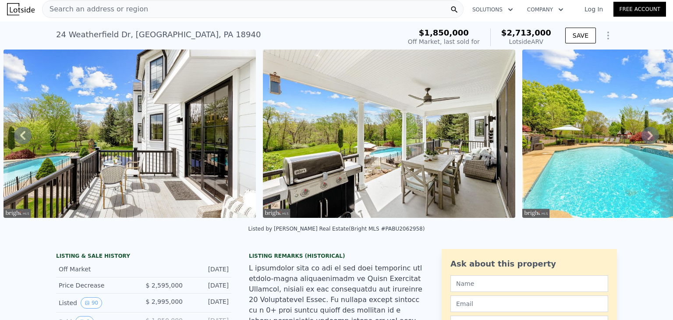
click at [648, 135] on icon at bounding box center [650, 135] width 5 height 9
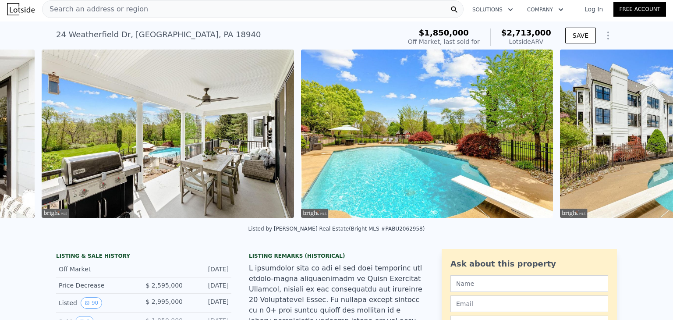
scroll to position [0, 15439]
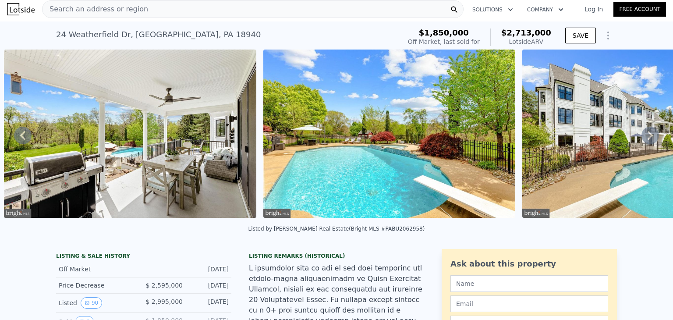
click at [648, 135] on icon at bounding box center [650, 135] width 5 height 9
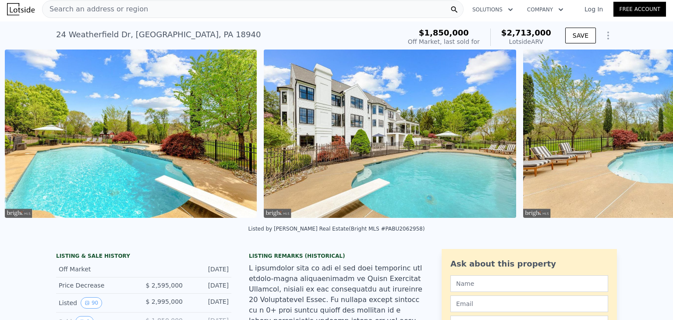
scroll to position [0, 15698]
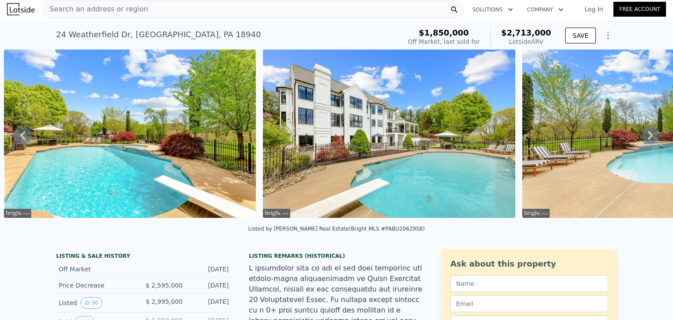
click at [648, 135] on icon at bounding box center [650, 135] width 5 height 9
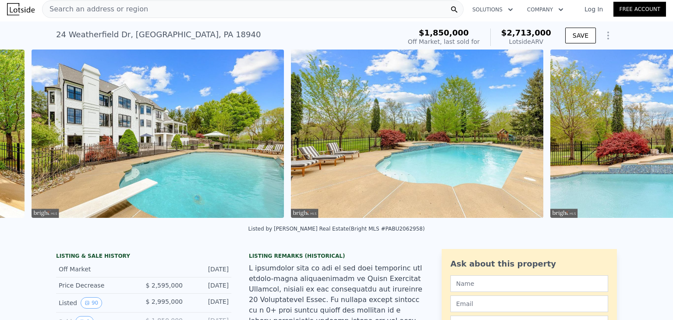
scroll to position [0, 15957]
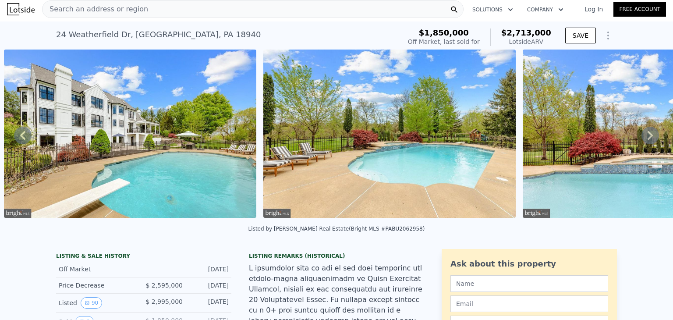
click at [648, 135] on icon at bounding box center [650, 135] width 5 height 9
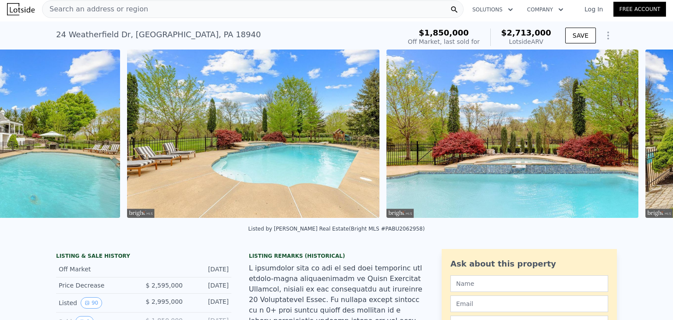
scroll to position [0, 16216]
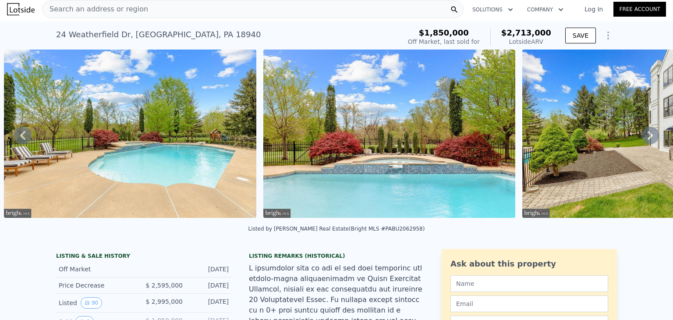
click at [648, 135] on icon at bounding box center [650, 135] width 5 height 9
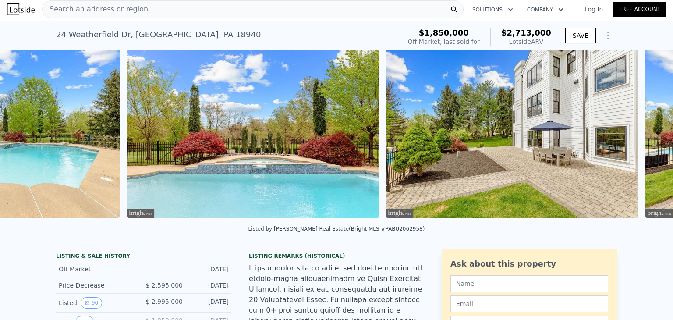
scroll to position [0, 16476]
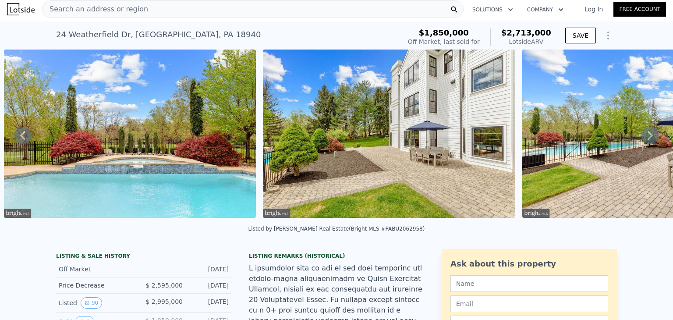
click at [648, 135] on icon at bounding box center [650, 135] width 5 height 9
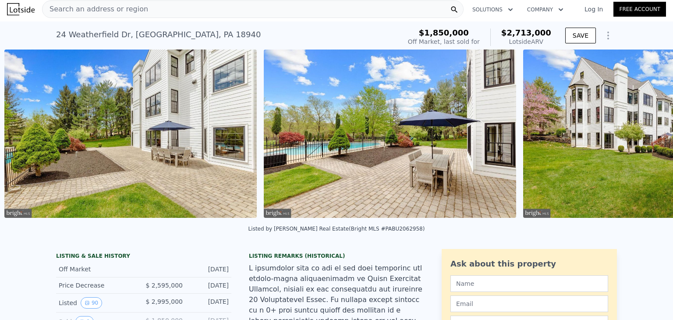
scroll to position [0, 16735]
click at [648, 135] on icon at bounding box center [650, 135] width 5 height 9
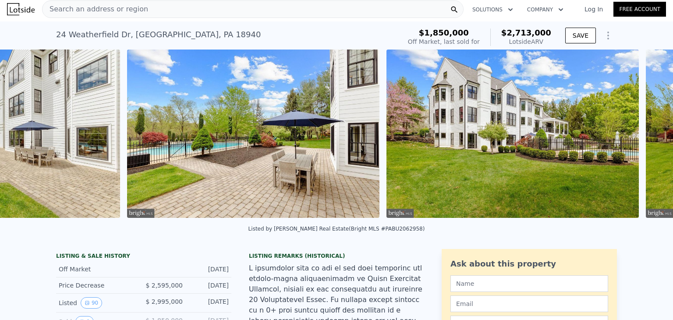
scroll to position [0, 16994]
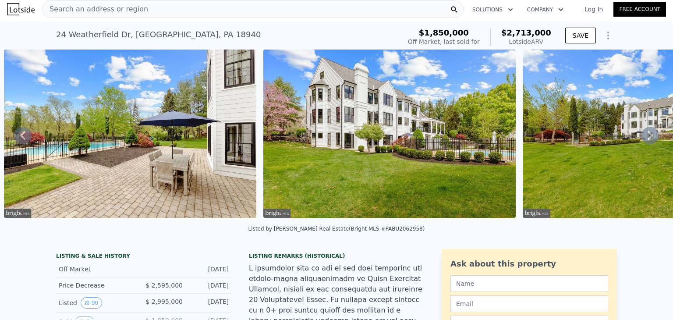
click at [648, 135] on icon at bounding box center [650, 135] width 5 height 9
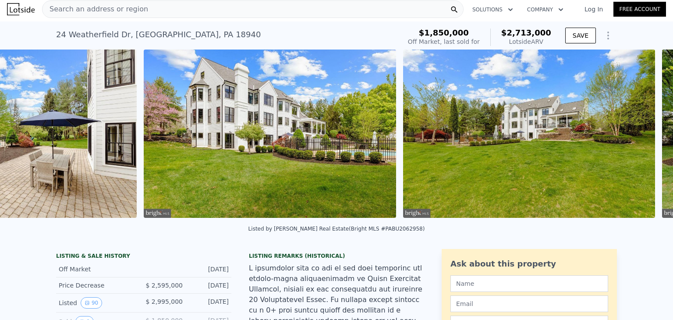
scroll to position [0, 17254]
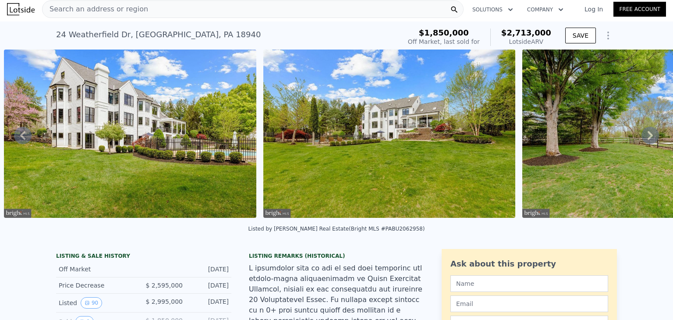
click at [648, 135] on icon at bounding box center [650, 135] width 5 height 9
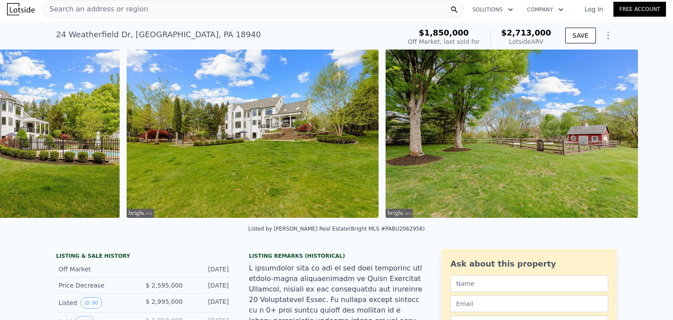
scroll to position [0, 17513]
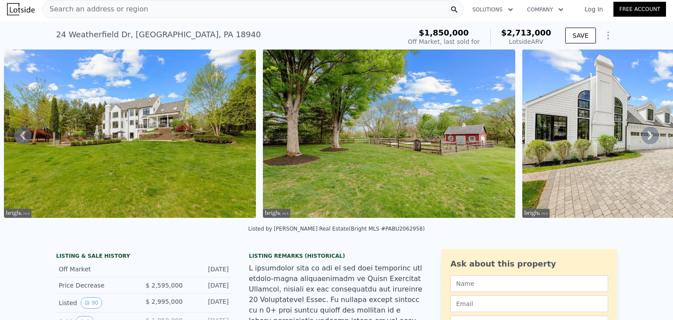
click at [648, 135] on icon at bounding box center [650, 135] width 5 height 9
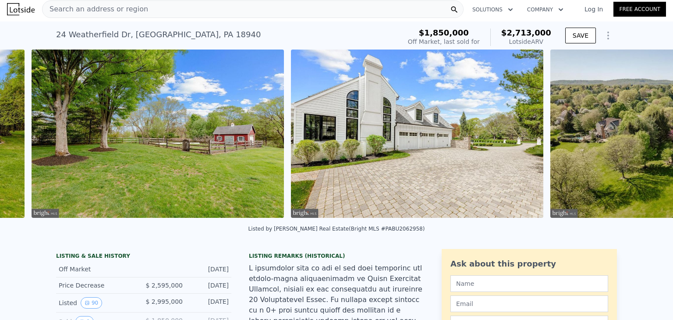
scroll to position [0, 17772]
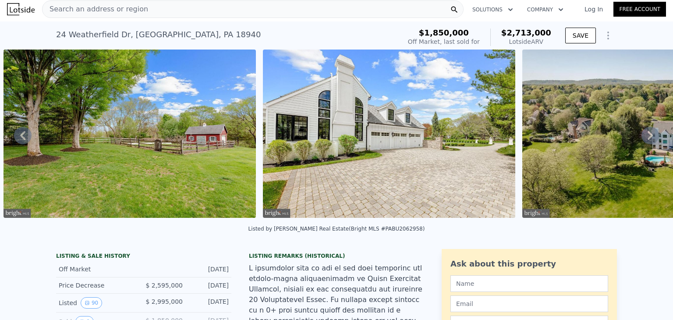
click at [648, 135] on icon at bounding box center [650, 135] width 5 height 9
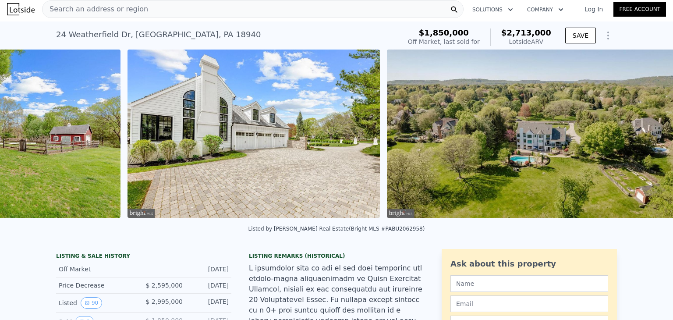
scroll to position [0, 18032]
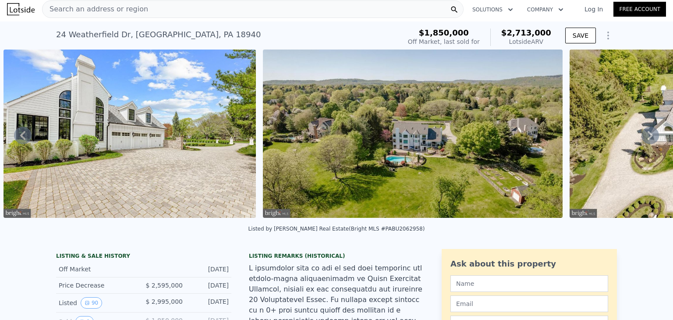
click at [648, 135] on icon at bounding box center [650, 135] width 5 height 9
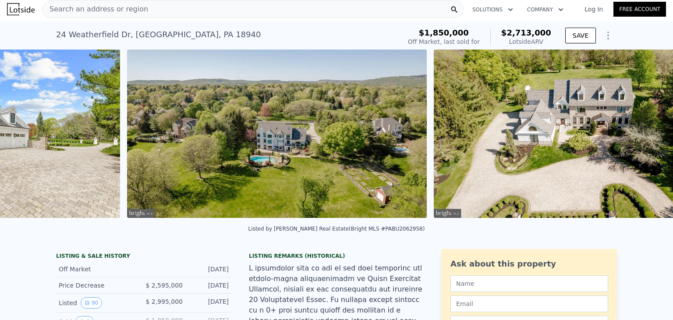
scroll to position [0, 18291]
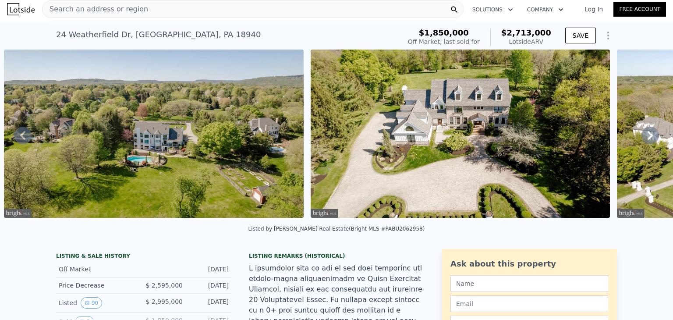
click at [648, 135] on icon at bounding box center [650, 135] width 5 height 9
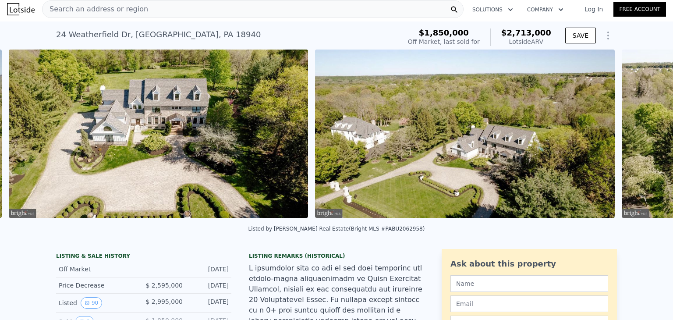
scroll to position [0, 18597]
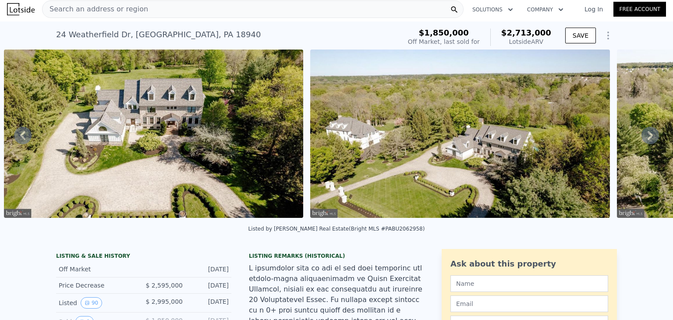
click at [648, 135] on icon at bounding box center [650, 135] width 5 height 9
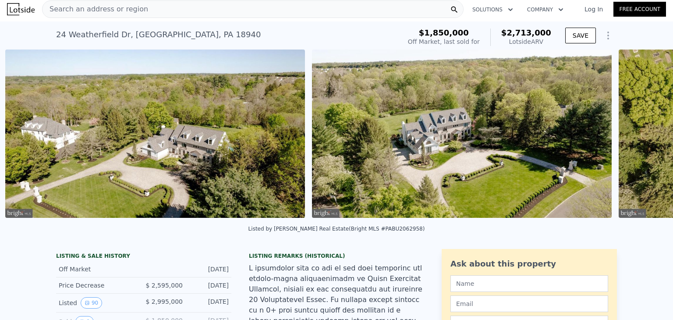
scroll to position [0, 18904]
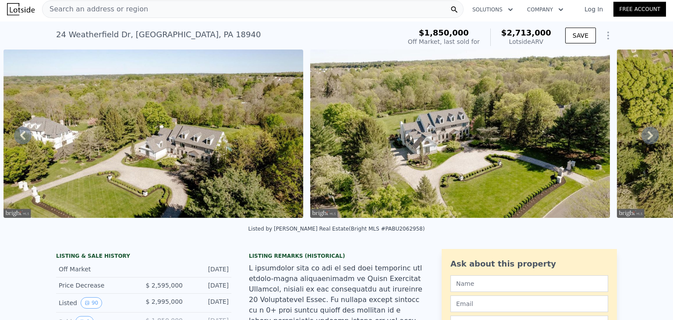
click at [648, 135] on icon at bounding box center [650, 135] width 5 height 9
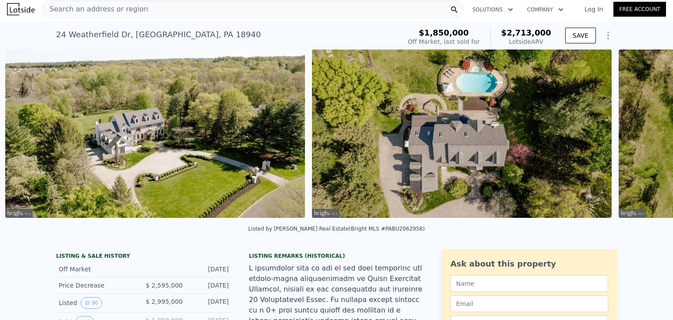
scroll to position [0, 19211]
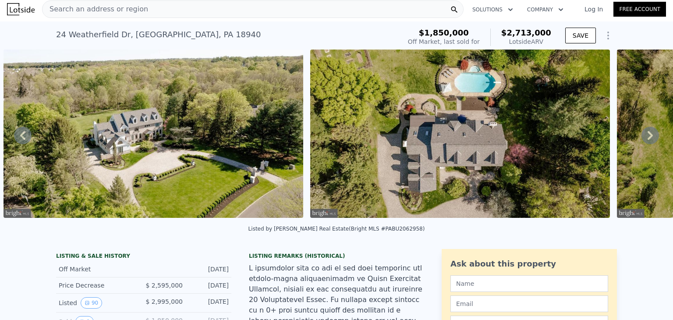
click at [648, 135] on icon at bounding box center [650, 135] width 5 height 9
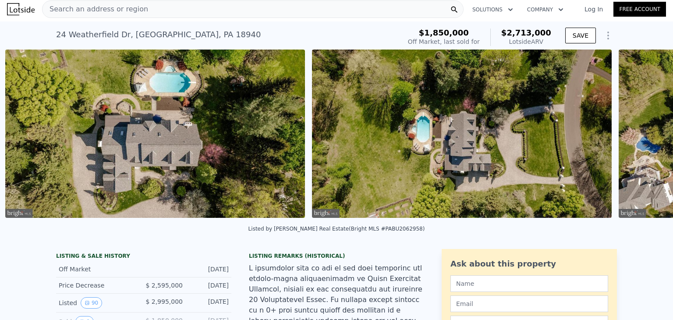
scroll to position [0, 19517]
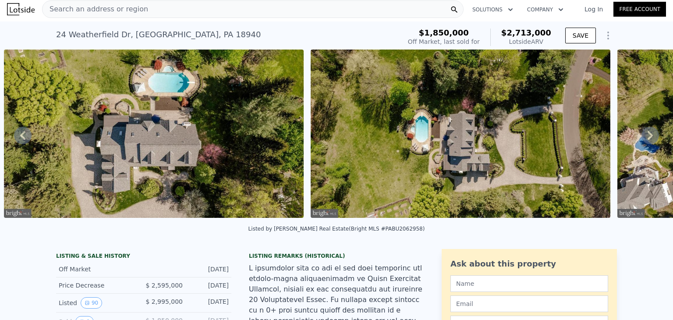
click at [648, 135] on icon at bounding box center [650, 135] width 5 height 9
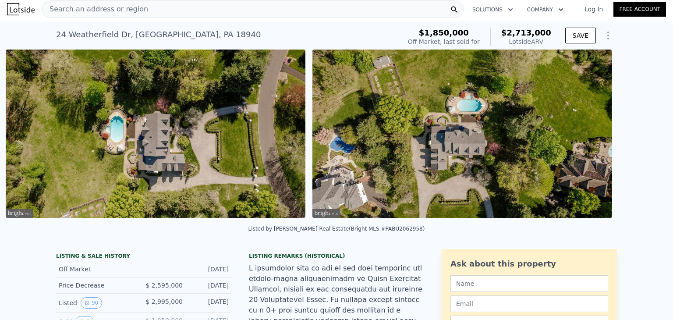
scroll to position [0, 19824]
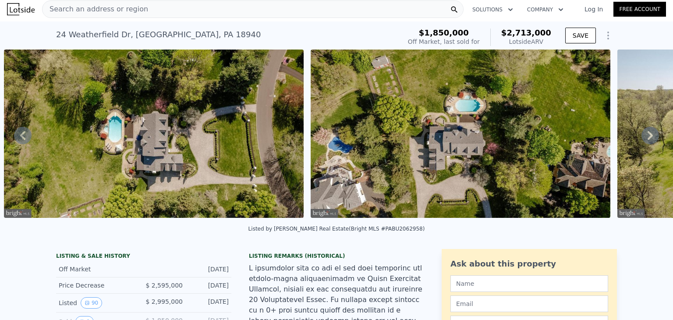
click at [648, 135] on icon at bounding box center [650, 135] width 5 height 9
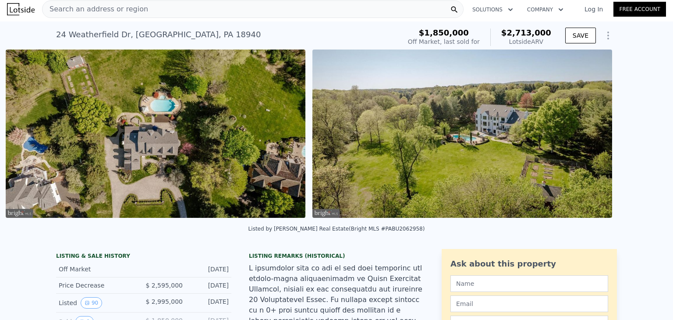
scroll to position [0, 20131]
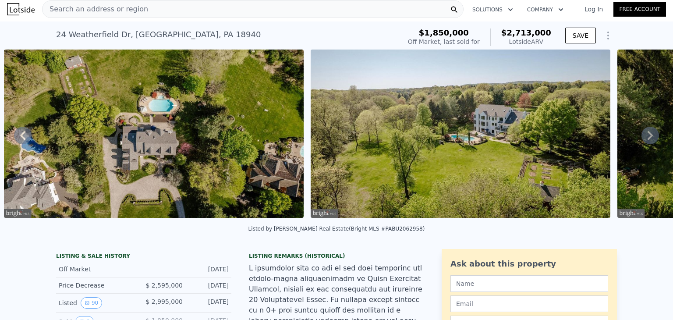
click at [648, 135] on icon at bounding box center [650, 135] width 5 height 9
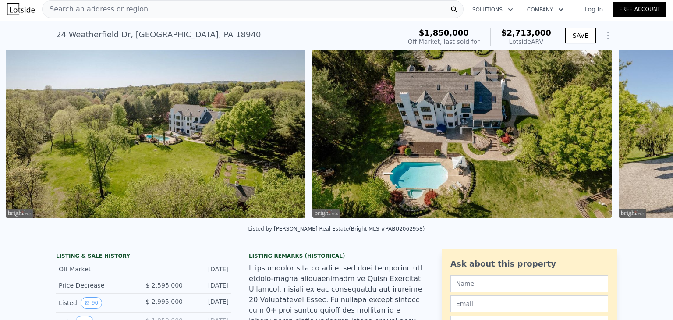
scroll to position [0, 20437]
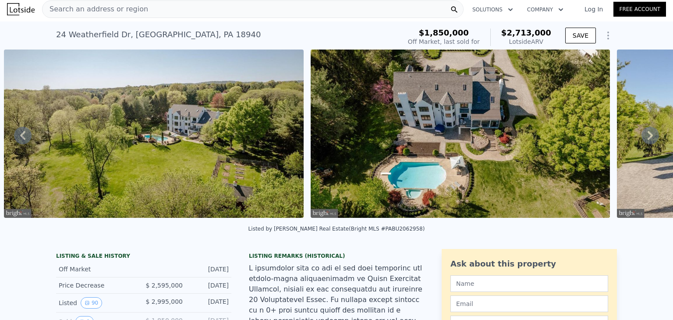
click at [648, 135] on icon at bounding box center [650, 135] width 5 height 9
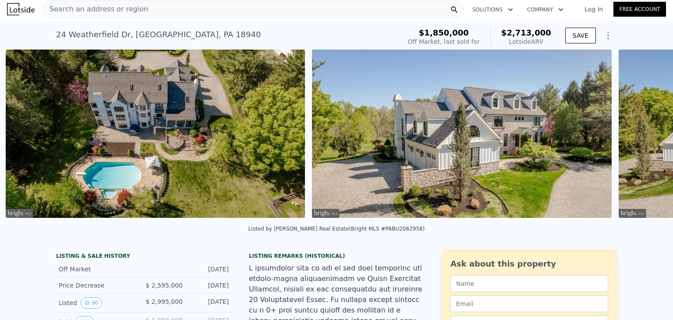
scroll to position [0, 20744]
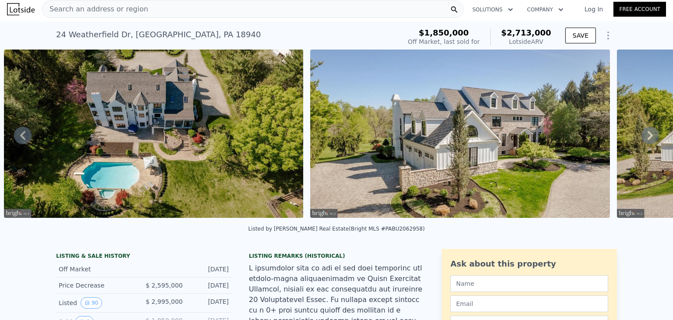
click at [648, 135] on icon at bounding box center [650, 135] width 5 height 9
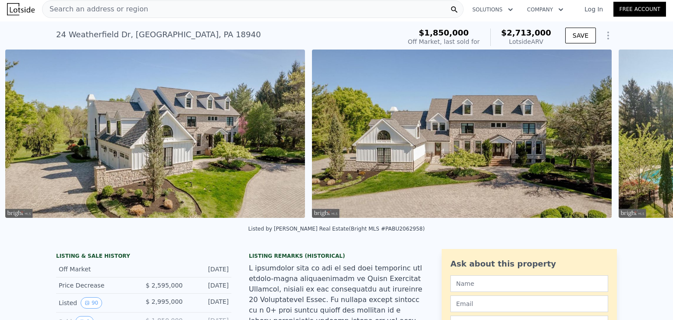
scroll to position [0, 21051]
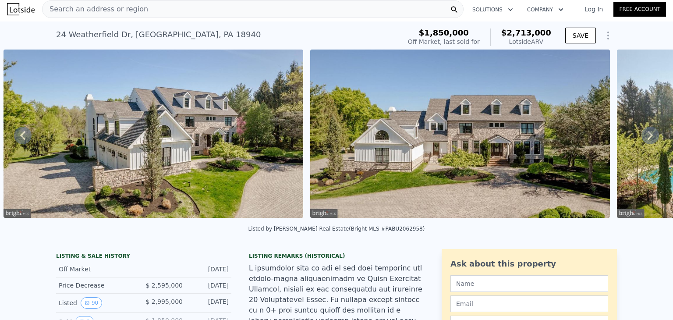
click at [648, 135] on icon at bounding box center [650, 135] width 5 height 9
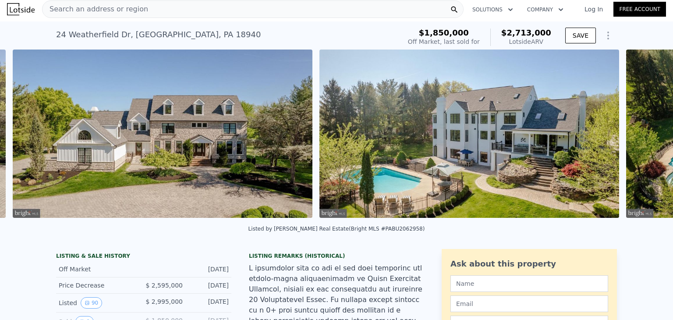
scroll to position [0, 21357]
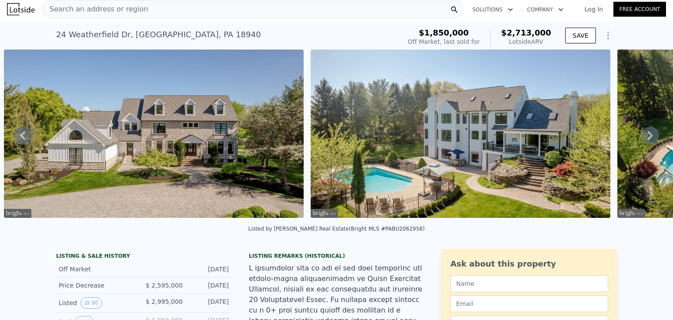
click at [648, 135] on icon at bounding box center [650, 135] width 5 height 9
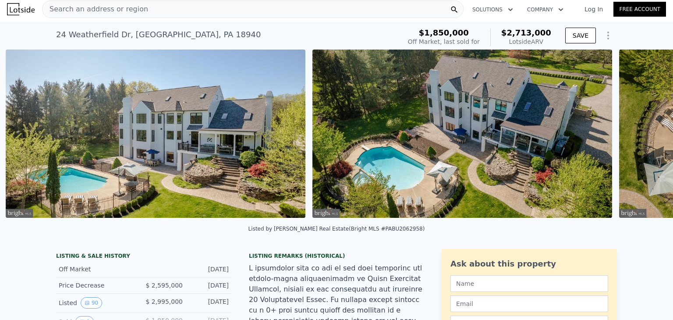
scroll to position [0, 21664]
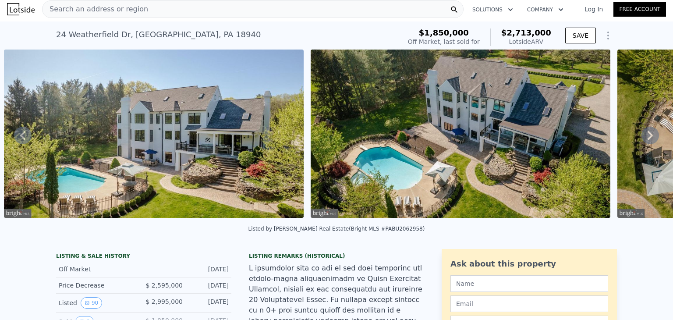
click at [648, 135] on icon at bounding box center [650, 135] width 5 height 9
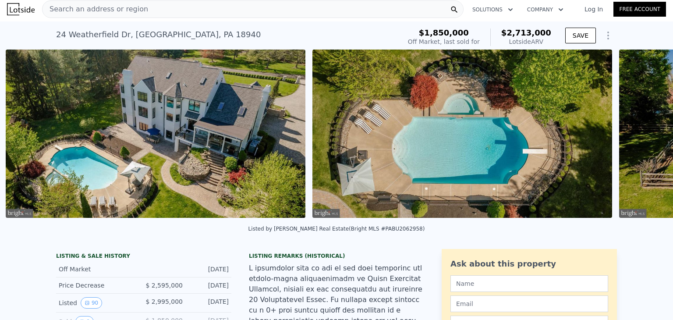
scroll to position [0, 21970]
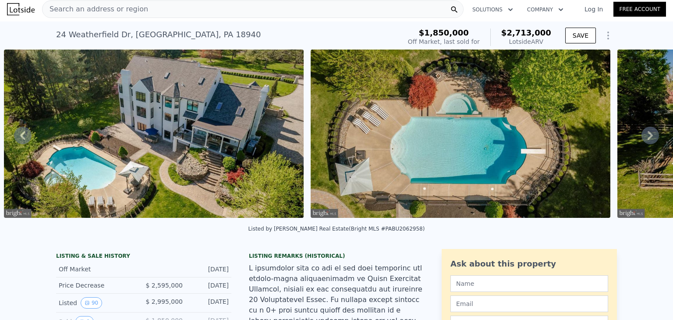
click at [648, 135] on icon at bounding box center [650, 135] width 5 height 9
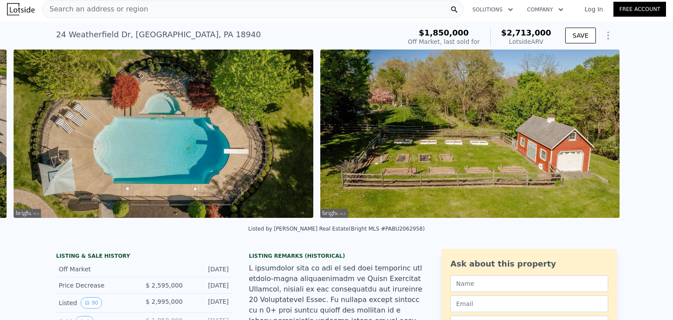
scroll to position [0, 22277]
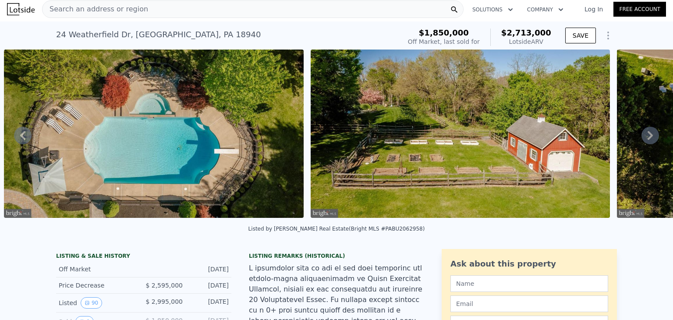
click at [648, 135] on icon at bounding box center [650, 135] width 5 height 9
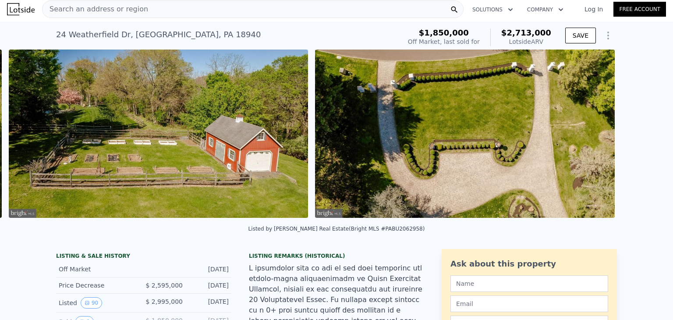
scroll to position [0, 22584]
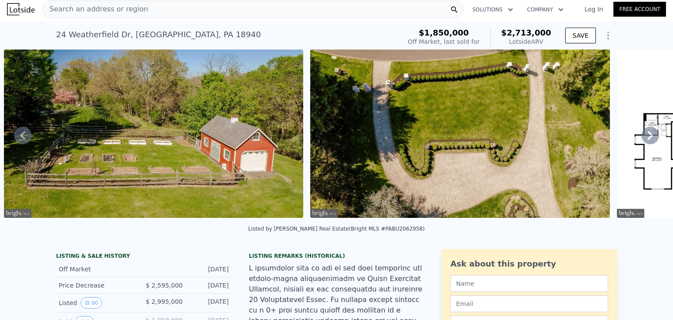
click at [648, 135] on icon at bounding box center [650, 135] width 5 height 9
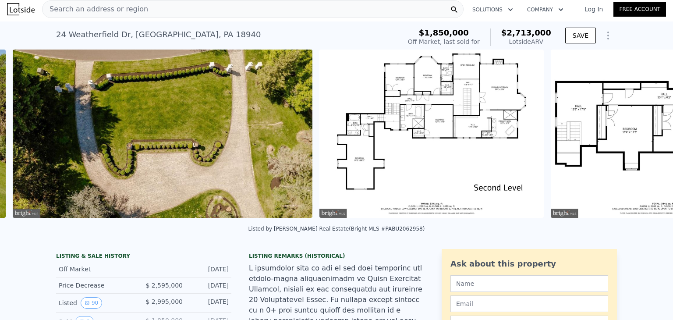
scroll to position [0, 22890]
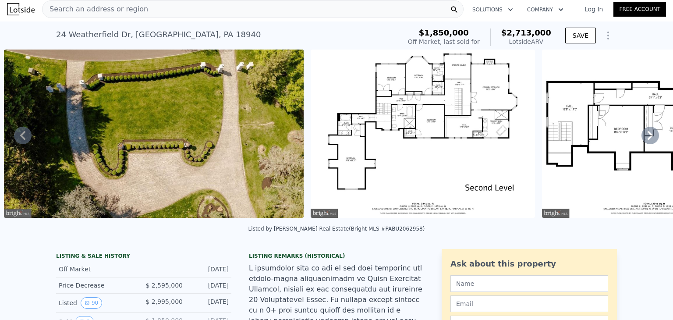
click at [648, 135] on icon at bounding box center [650, 135] width 5 height 9
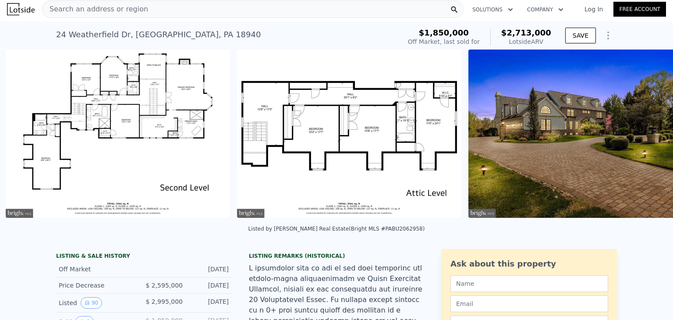
scroll to position [0, 23197]
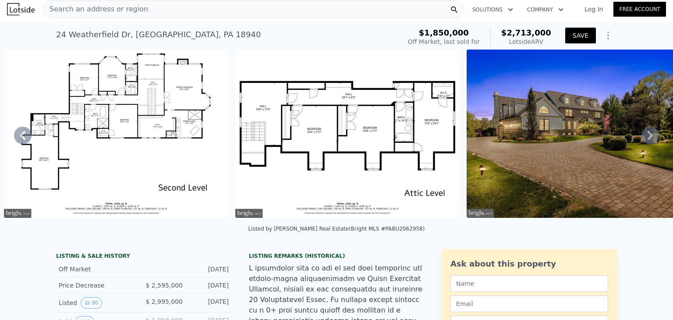
click at [576, 38] on button "SAVE" at bounding box center [580, 36] width 31 height 16
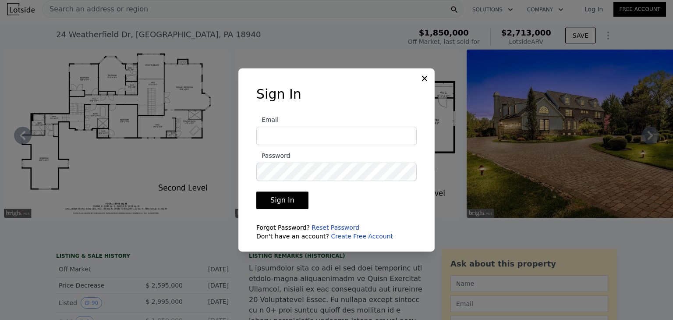
click at [423, 78] on icon at bounding box center [424, 78] width 5 height 5
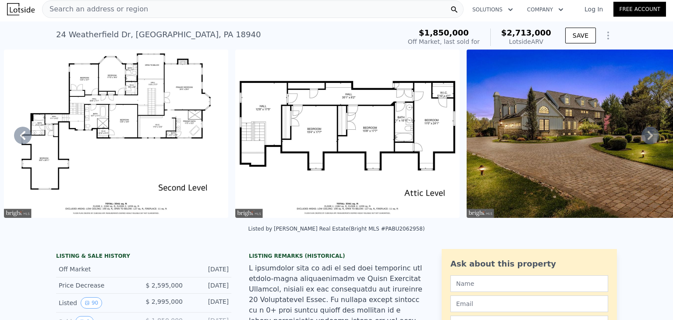
click at [643, 137] on icon at bounding box center [650, 136] width 18 height 18
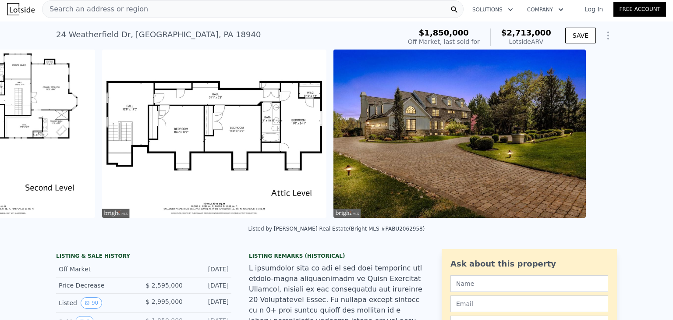
scroll to position [0, 23428]
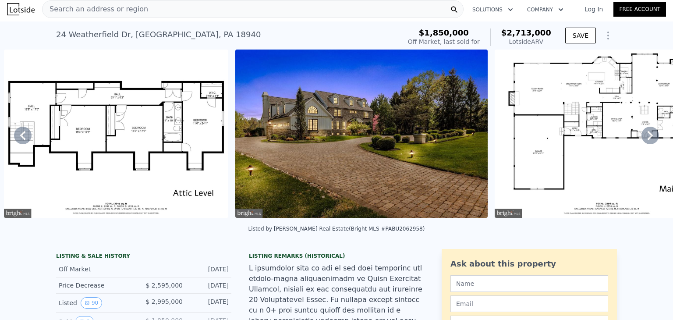
click at [643, 137] on icon at bounding box center [650, 136] width 18 height 18
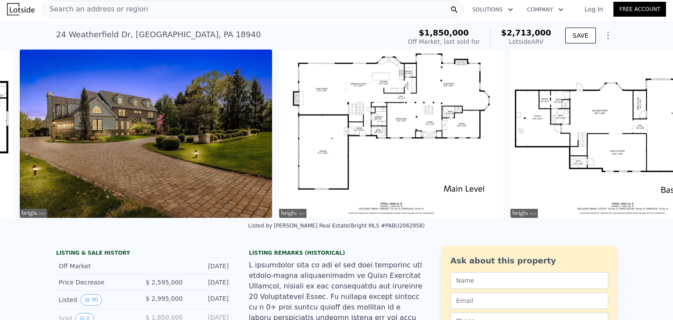
scroll to position [0, 23660]
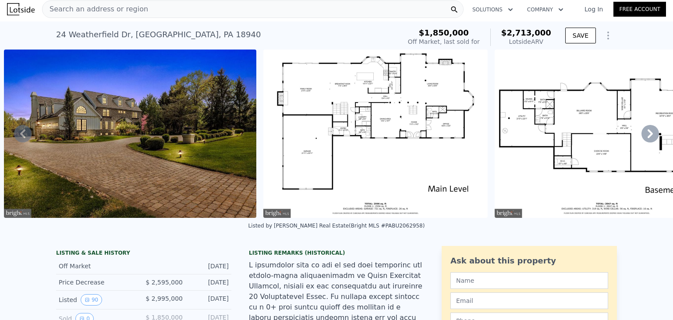
click at [643, 137] on icon at bounding box center [650, 134] width 18 height 18
